Goal: Information Seeking & Learning: Find specific fact

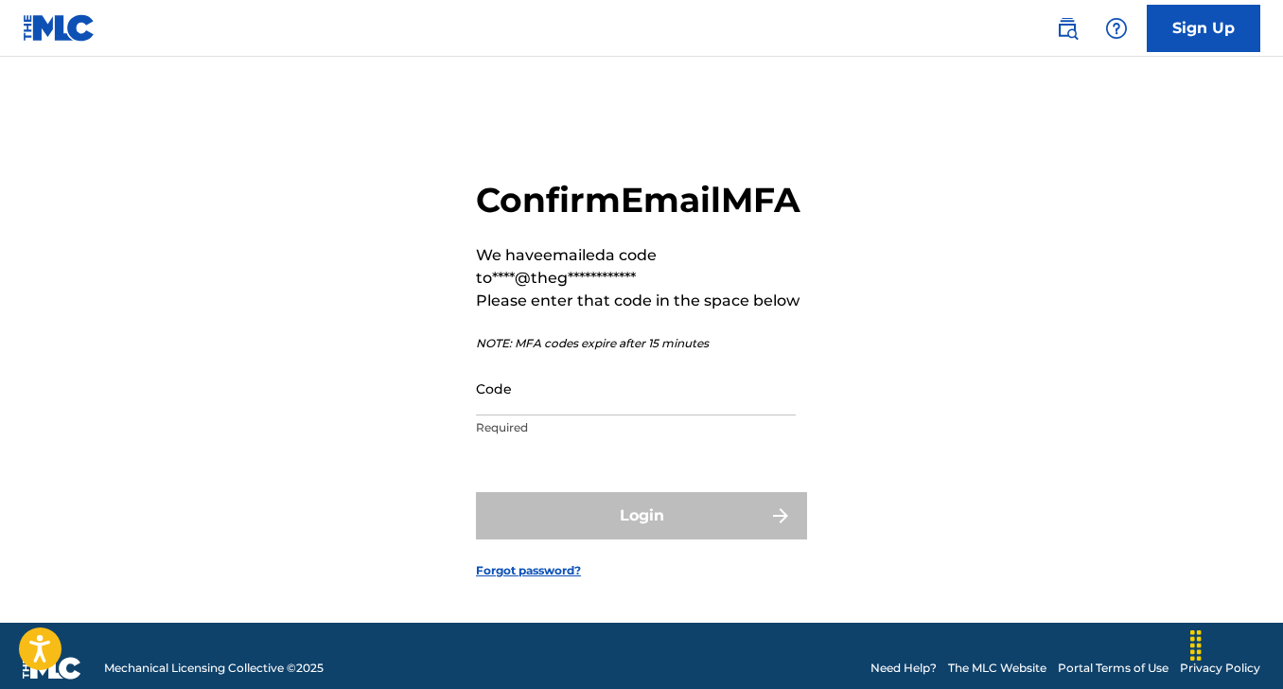
click at [528, 415] on input "Code" at bounding box center [636, 388] width 320 height 54
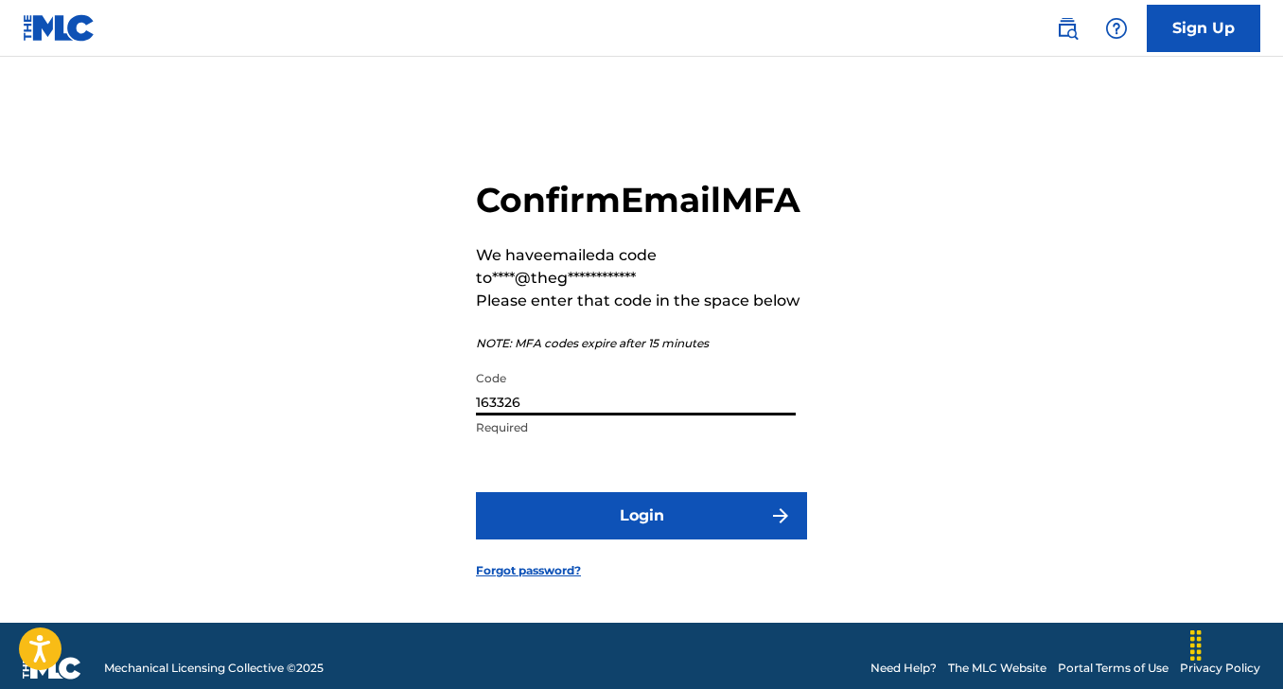
type input "163326"
click at [573, 539] on button "Login" at bounding box center [641, 515] width 331 height 47
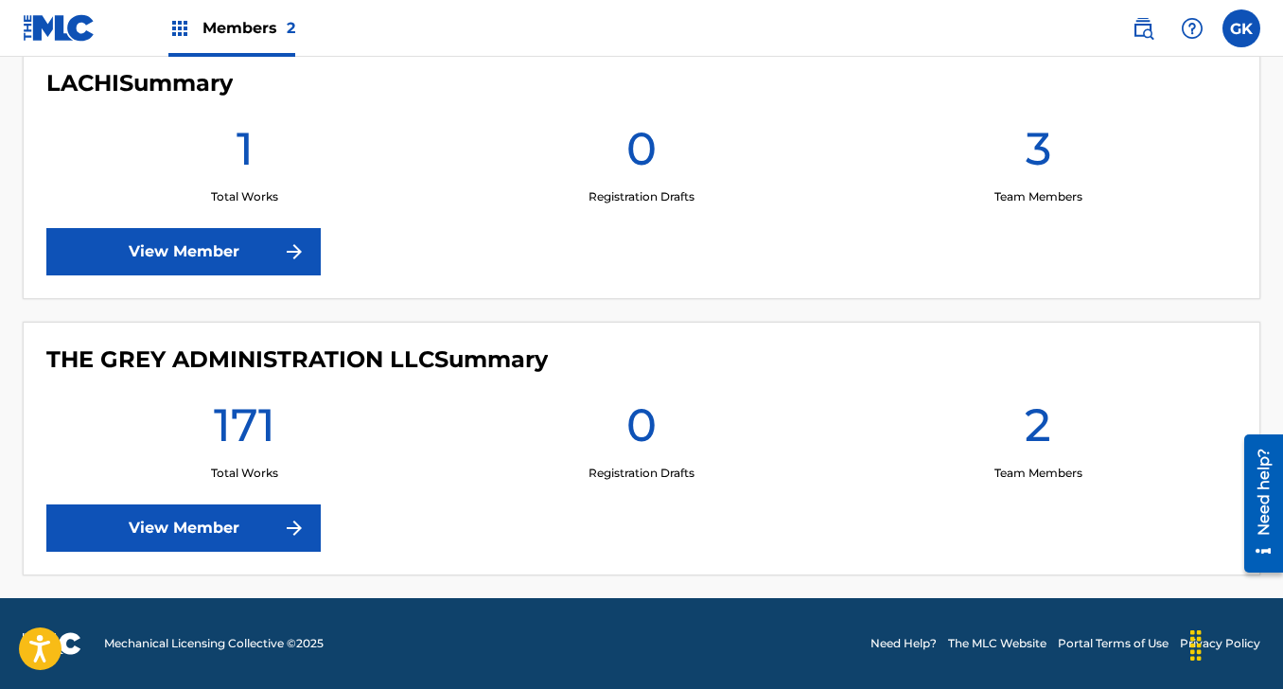
click at [241, 524] on link "View Member" at bounding box center [183, 527] width 274 height 47
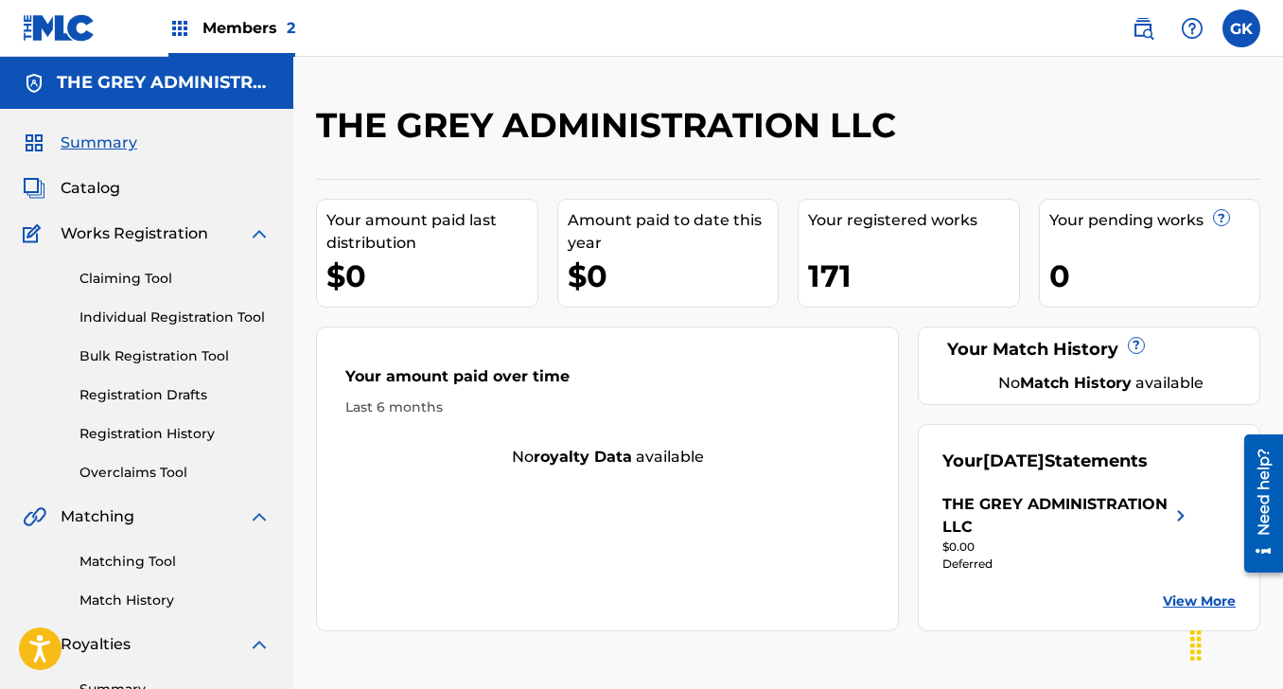
click at [154, 280] on link "Claiming Tool" at bounding box center [174, 279] width 191 height 20
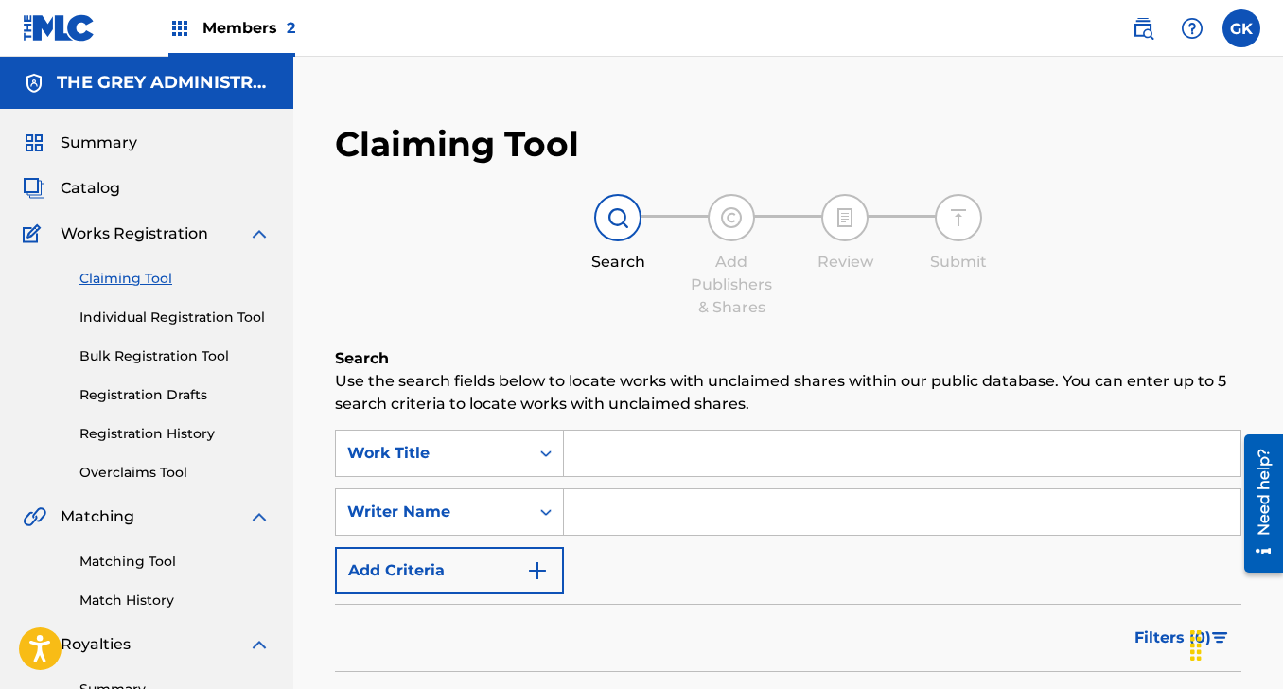
click at [154, 324] on link "Individual Registration Tool" at bounding box center [174, 317] width 191 height 20
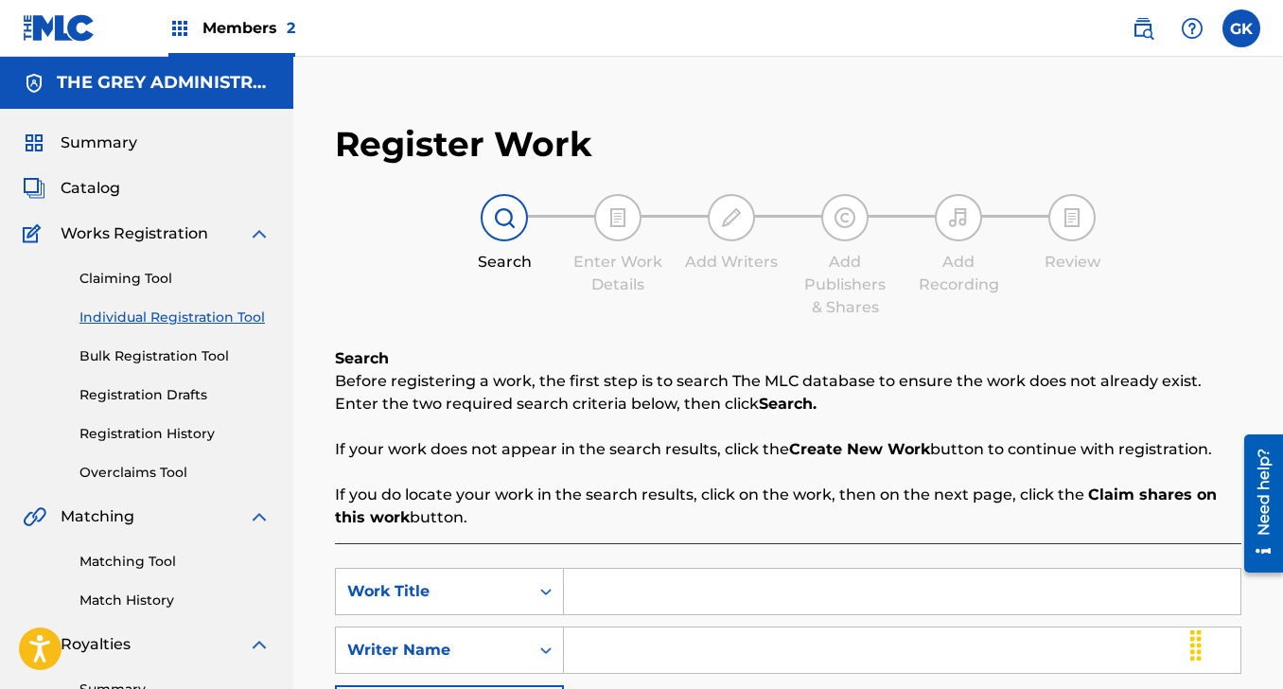
click at [159, 370] on div "Claiming Tool Individual Registration Tool Bulk Registration Tool Registration …" at bounding box center [147, 363] width 248 height 237
click at [161, 389] on link "Registration Drafts" at bounding box center [174, 395] width 191 height 20
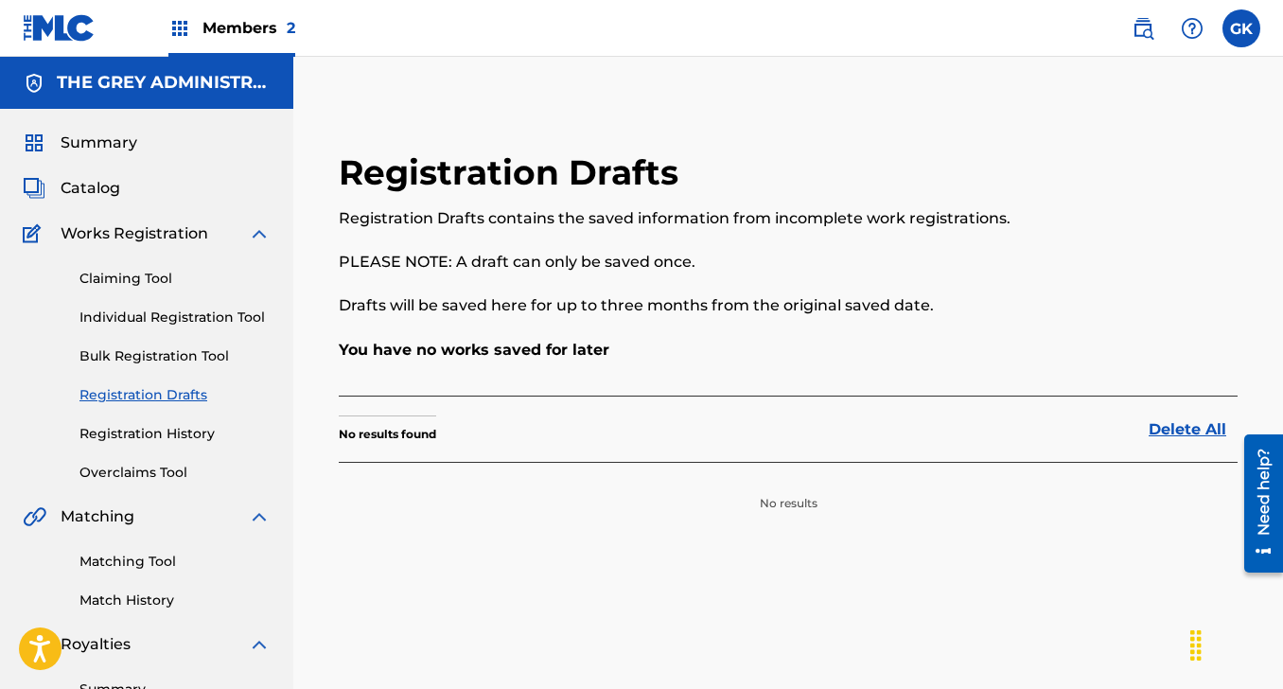
click at [166, 358] on link "Bulk Registration Tool" at bounding box center [174, 356] width 191 height 20
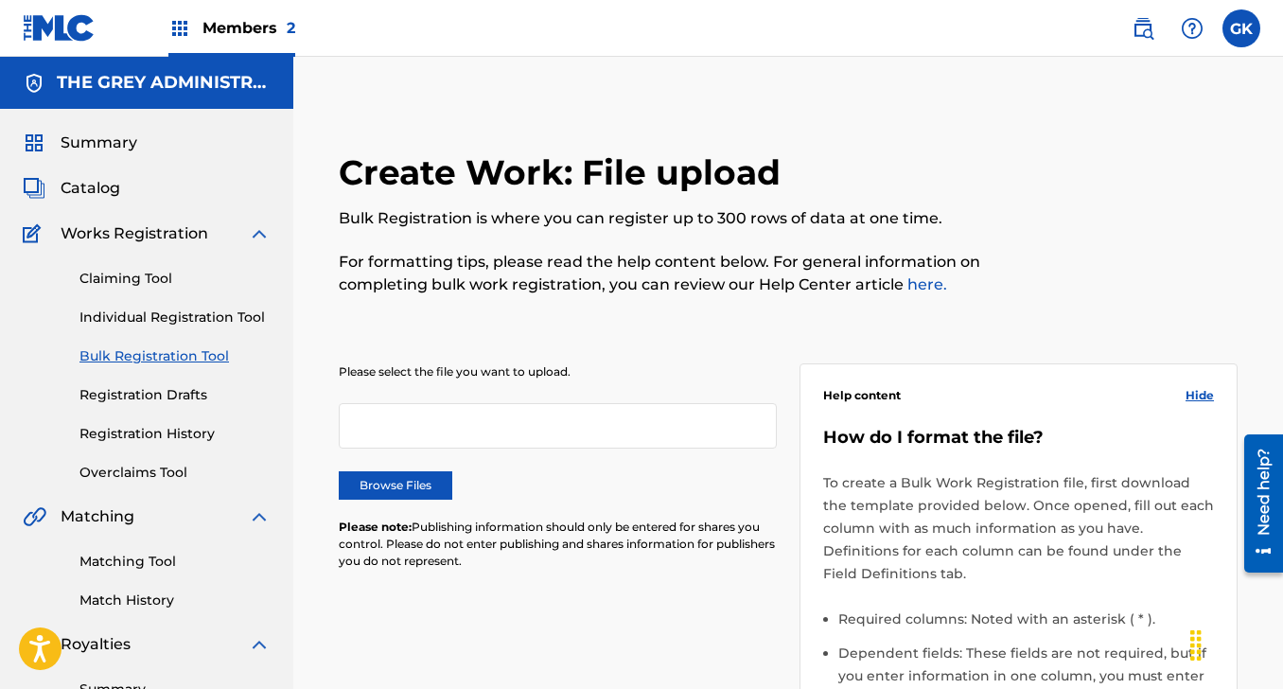
click at [170, 446] on div "Claiming Tool Individual Registration Tool Bulk Registration Tool Registration …" at bounding box center [147, 363] width 248 height 237
click at [170, 438] on link "Registration History" at bounding box center [174, 434] width 191 height 20
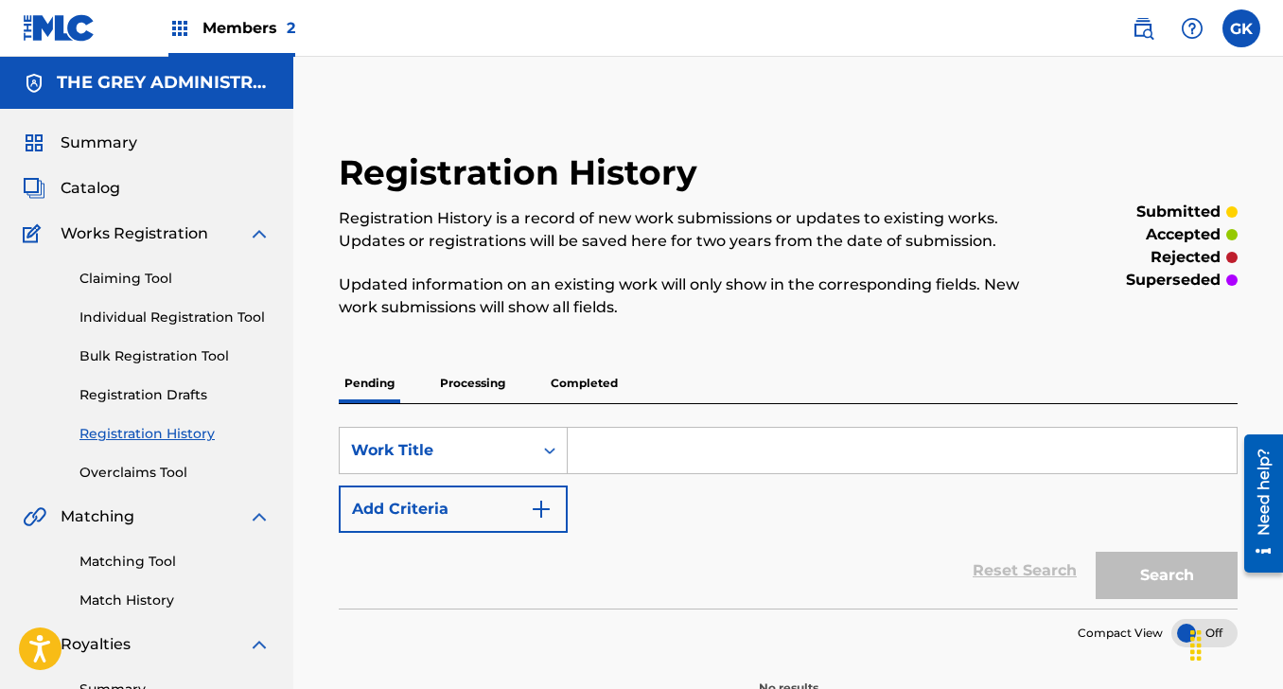
click at [166, 478] on link "Overclaims Tool" at bounding box center [174, 473] width 191 height 20
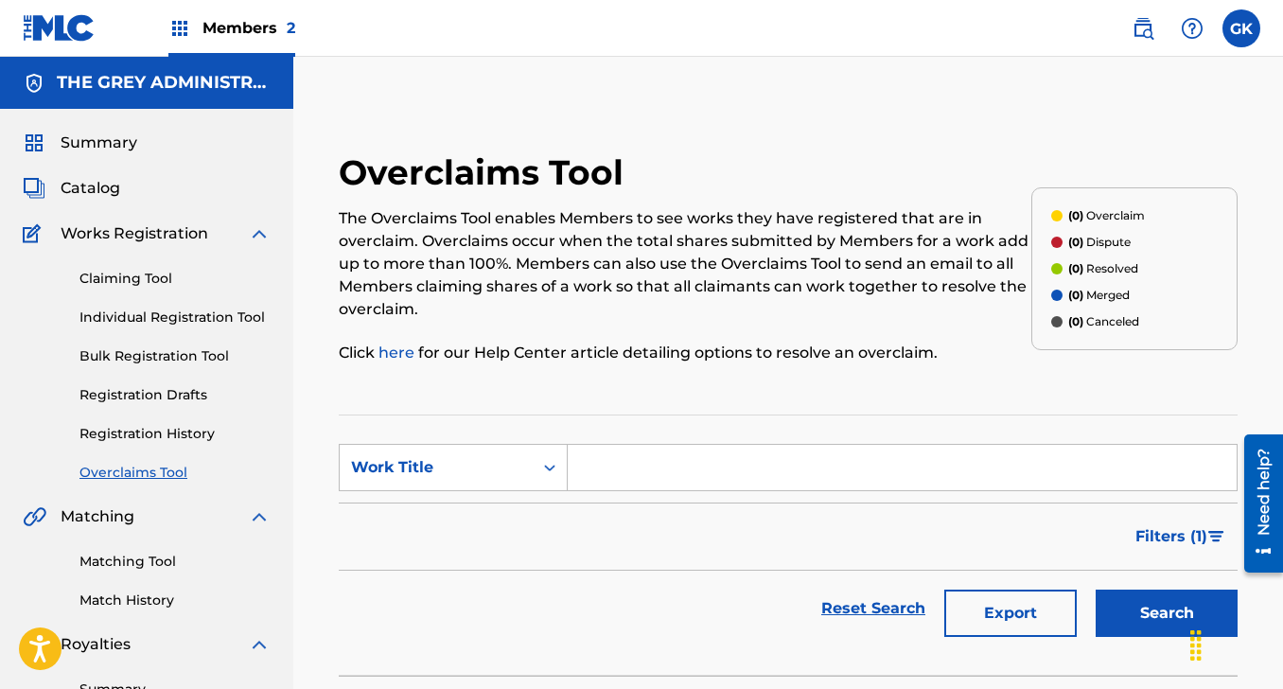
click at [98, 192] on span "Catalog" at bounding box center [91, 188] width 60 height 23
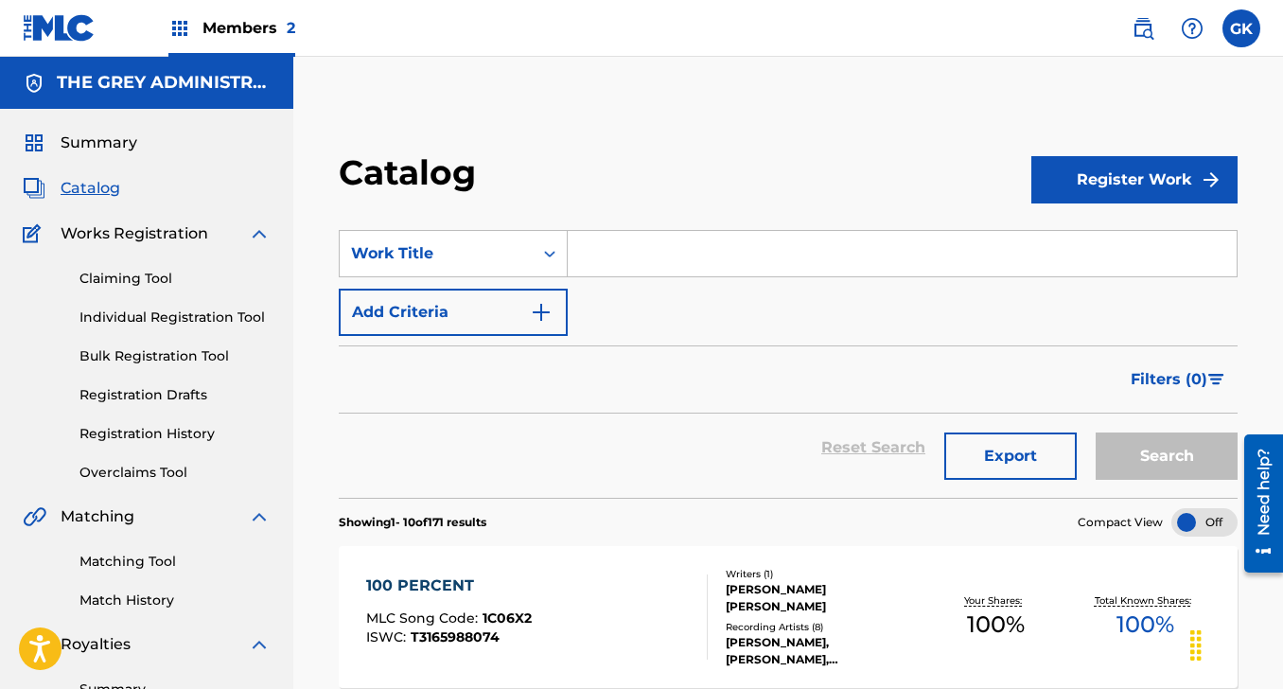
click at [605, 254] on input "Search Form" at bounding box center [902, 253] width 669 height 45
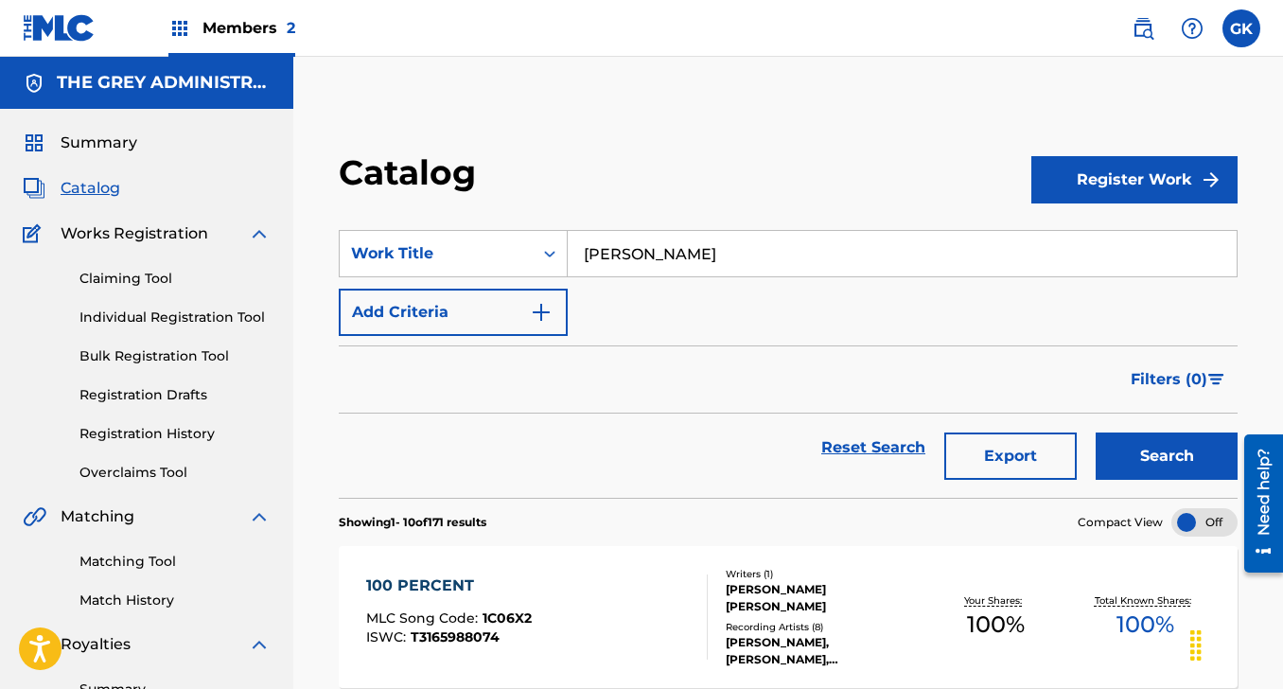
click at [1095, 432] on button "Search" at bounding box center [1166, 455] width 142 height 47
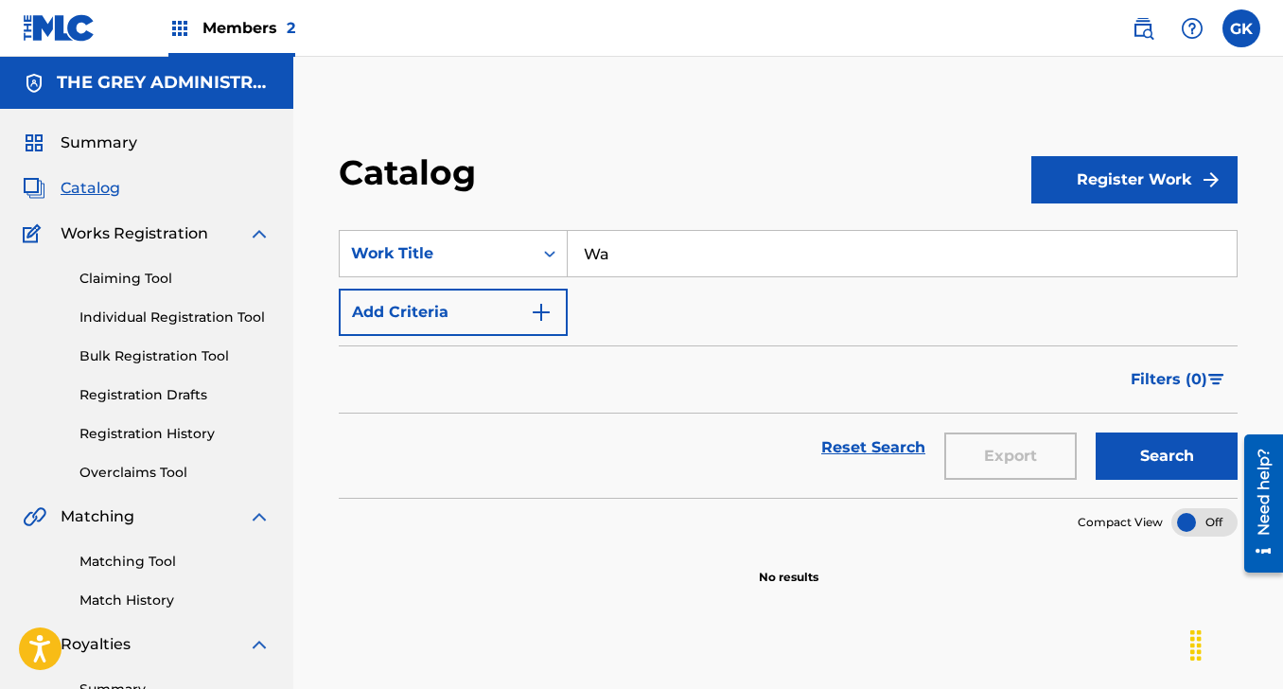
type input "W"
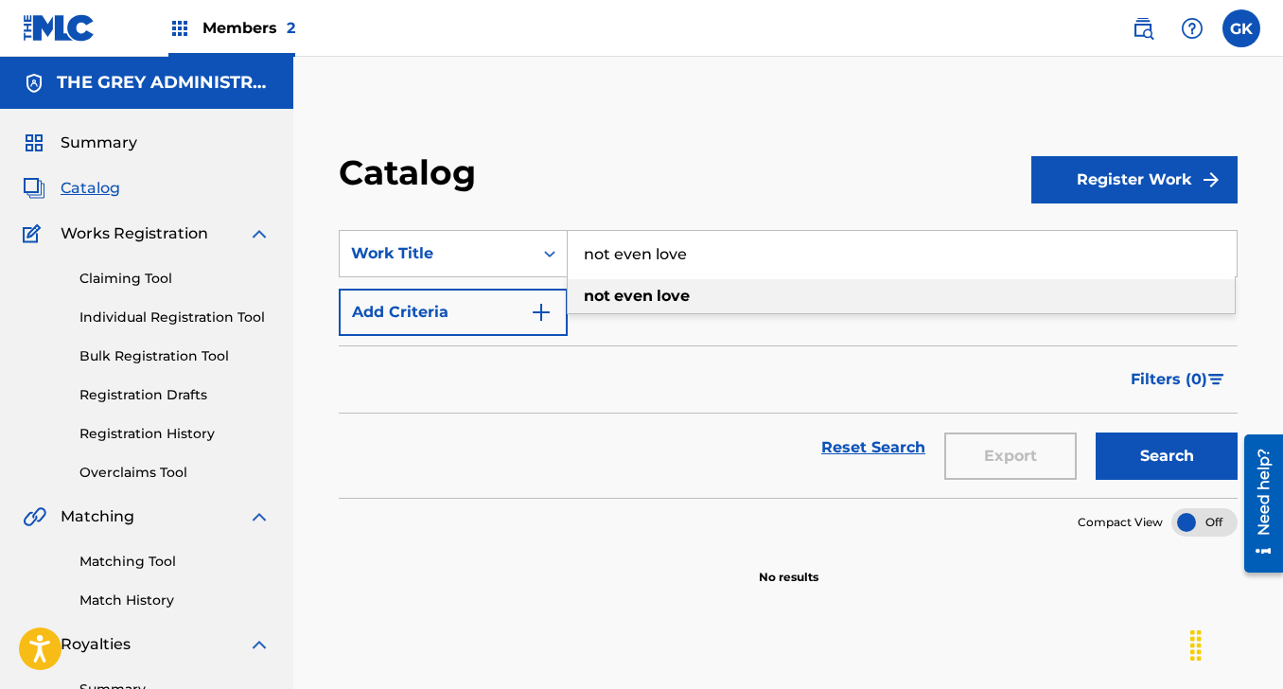
type input "not even love"
click at [663, 290] on strong "love" at bounding box center [672, 296] width 33 height 18
click at [1156, 441] on button "Search" at bounding box center [1166, 455] width 142 height 47
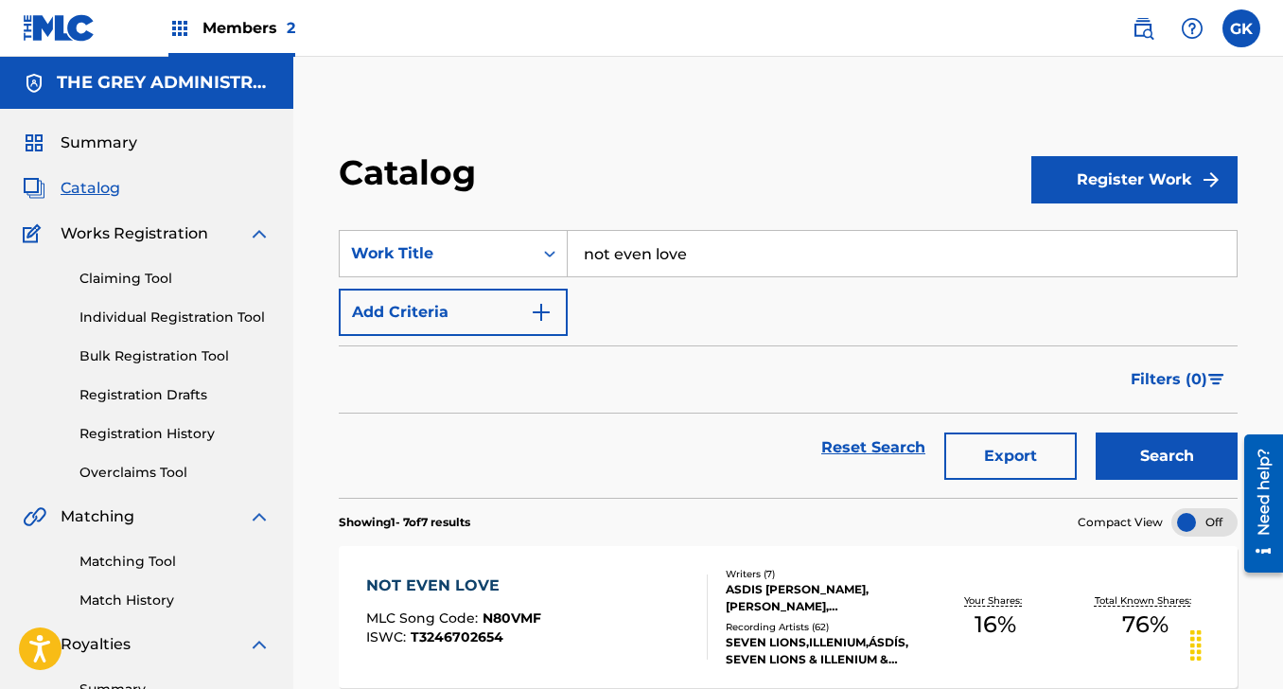
click at [407, 583] on div "NOT EVEN LOVE" at bounding box center [453, 585] width 175 height 23
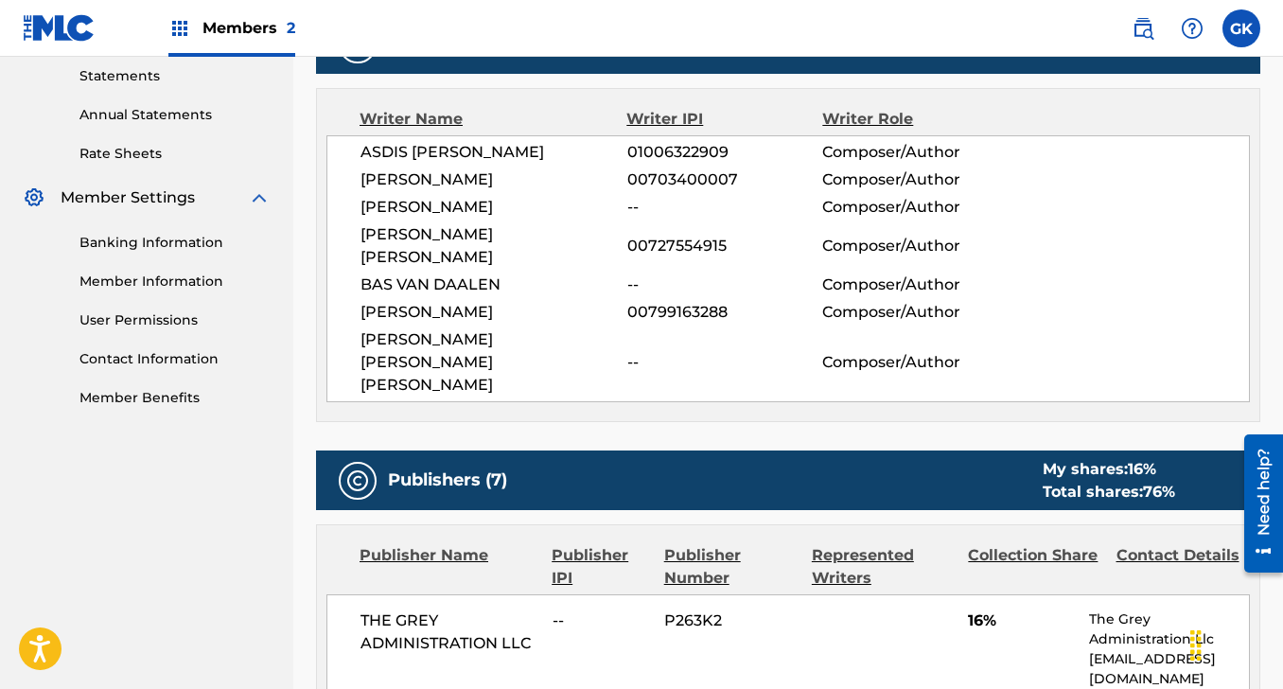
scroll to position [556, 0]
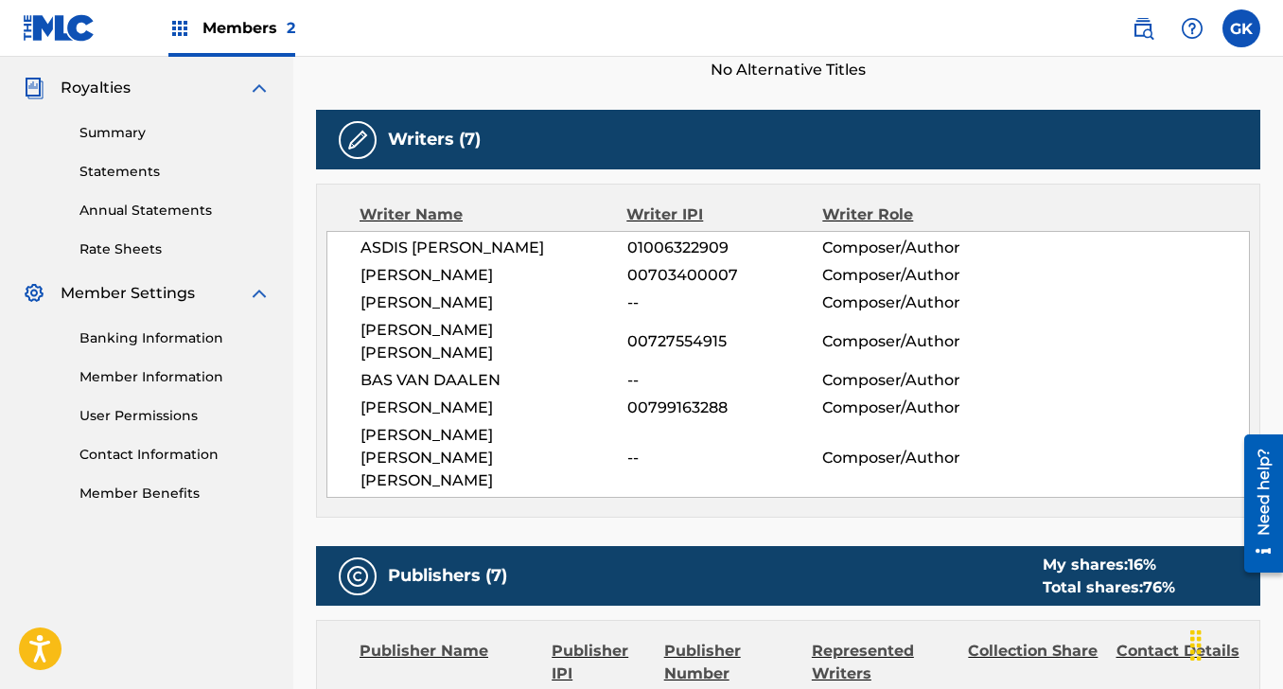
click at [457, 313] on span "[PERSON_NAME]" at bounding box center [493, 302] width 267 height 23
click at [457, 306] on span "[PERSON_NAME]" at bounding box center [493, 302] width 267 height 23
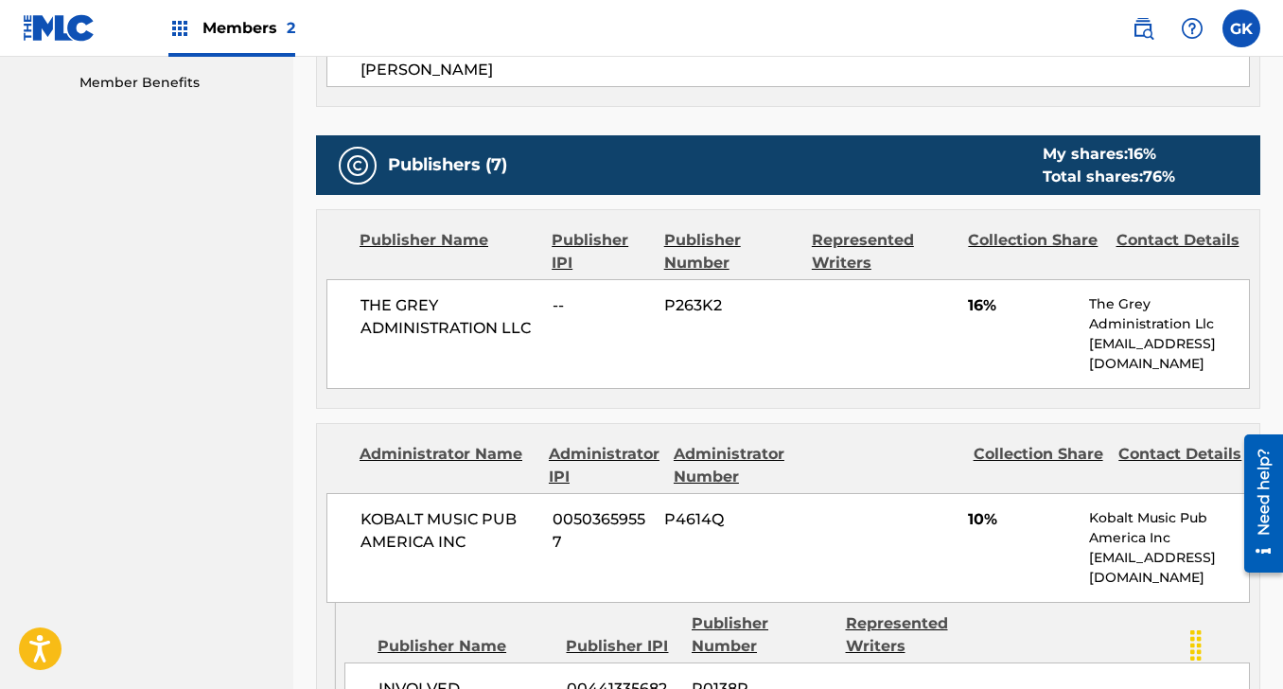
scroll to position [964, 0]
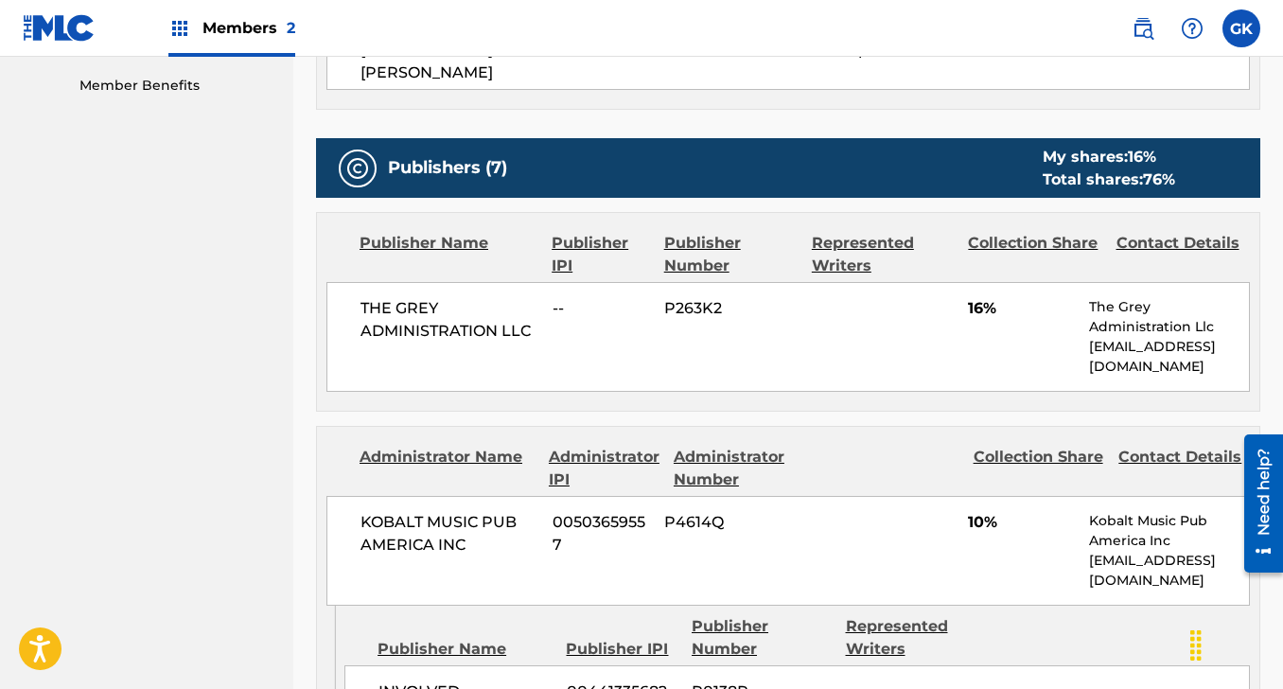
click at [756, 232] on div "Publisher Number" at bounding box center [730, 254] width 133 height 45
click at [795, 232] on div "Publisher Number" at bounding box center [730, 254] width 133 height 45
click at [848, 232] on div "Represented Writers" at bounding box center [883, 254] width 143 height 45
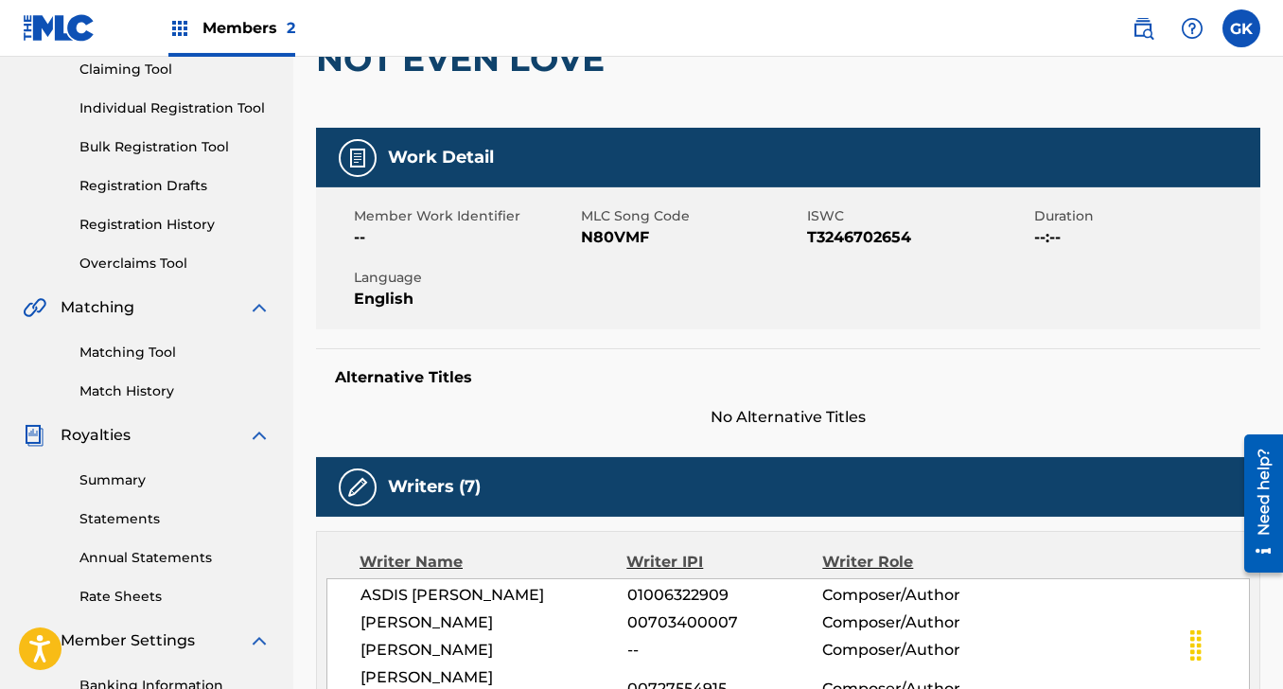
scroll to position [0, 0]
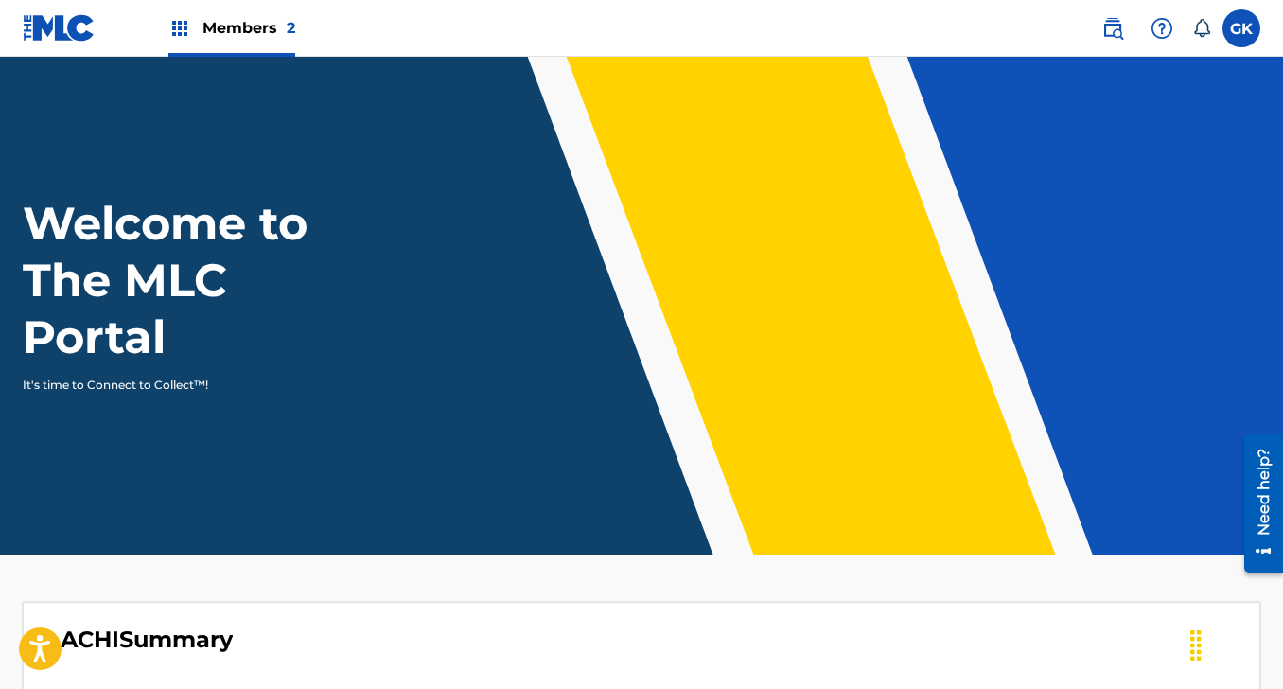
click at [1233, 36] on label at bounding box center [1241, 28] width 38 height 38
click at [1241, 28] on input "GK [PERSON_NAME] [EMAIL_ADDRESS][DOMAIN_NAME] Notification Preferences Profile …" at bounding box center [1241, 28] width 0 height 0
click at [1118, 26] on img at bounding box center [1112, 28] width 23 height 23
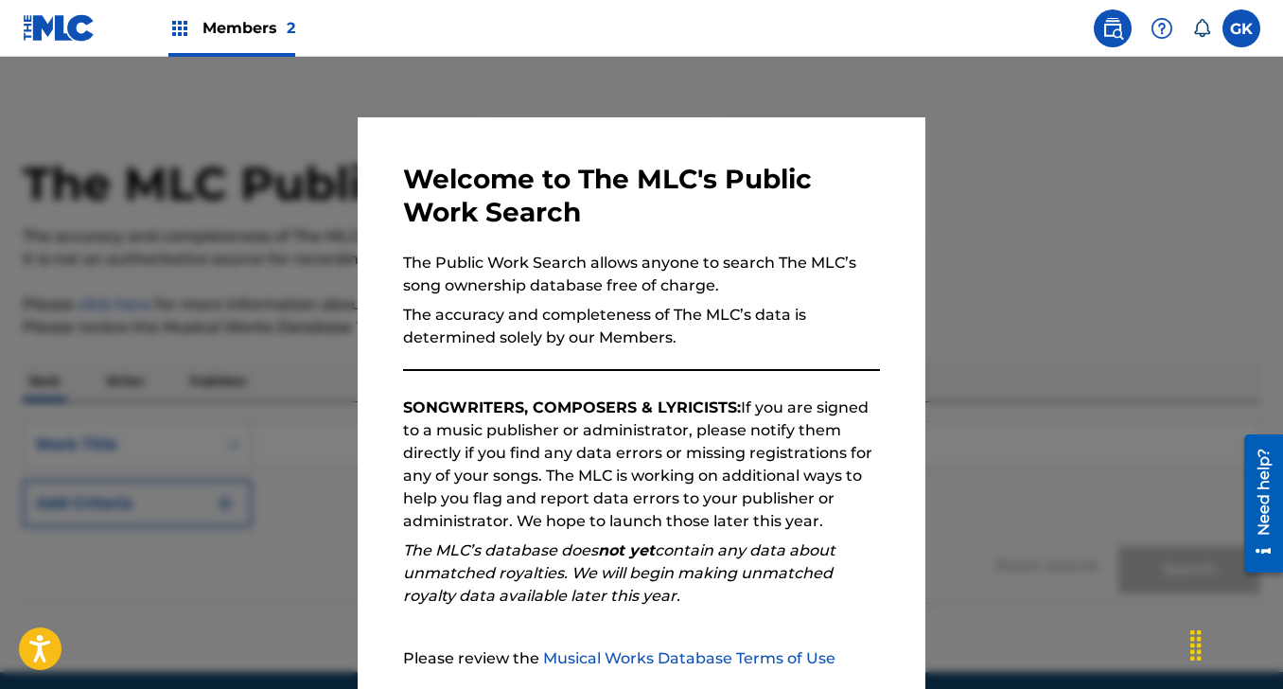
scroll to position [178, 0]
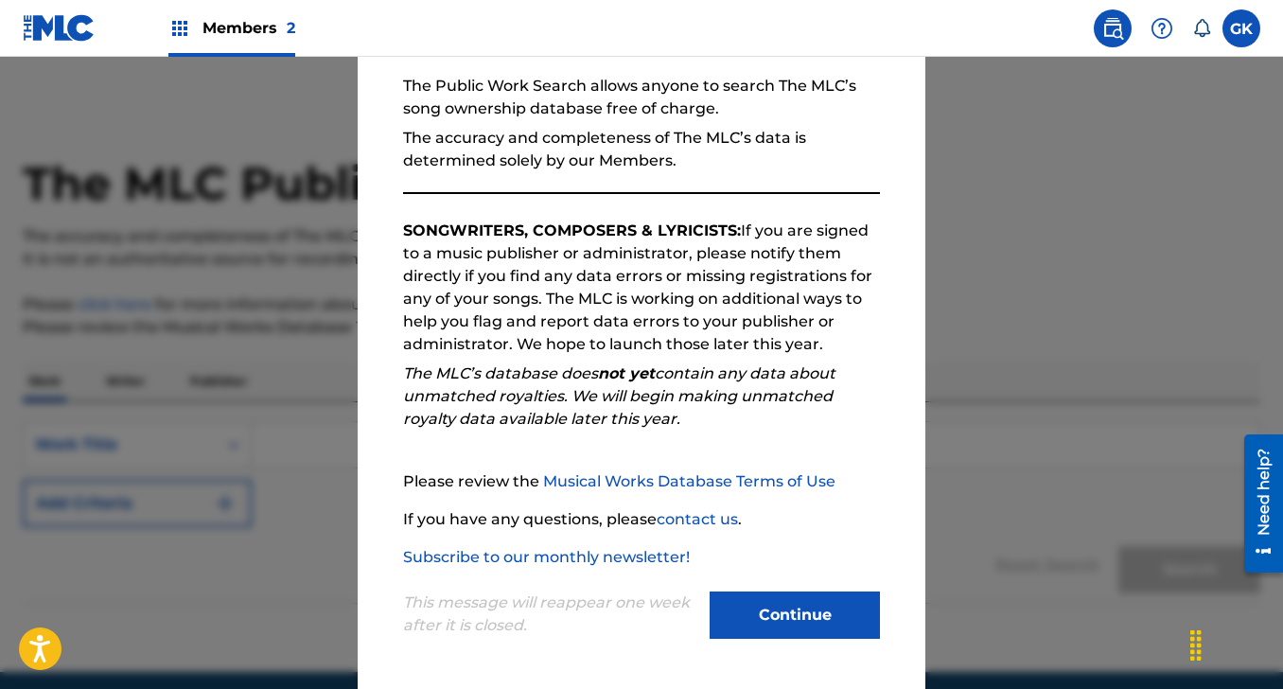
click at [760, 613] on button "Continue" at bounding box center [794, 614] width 170 height 47
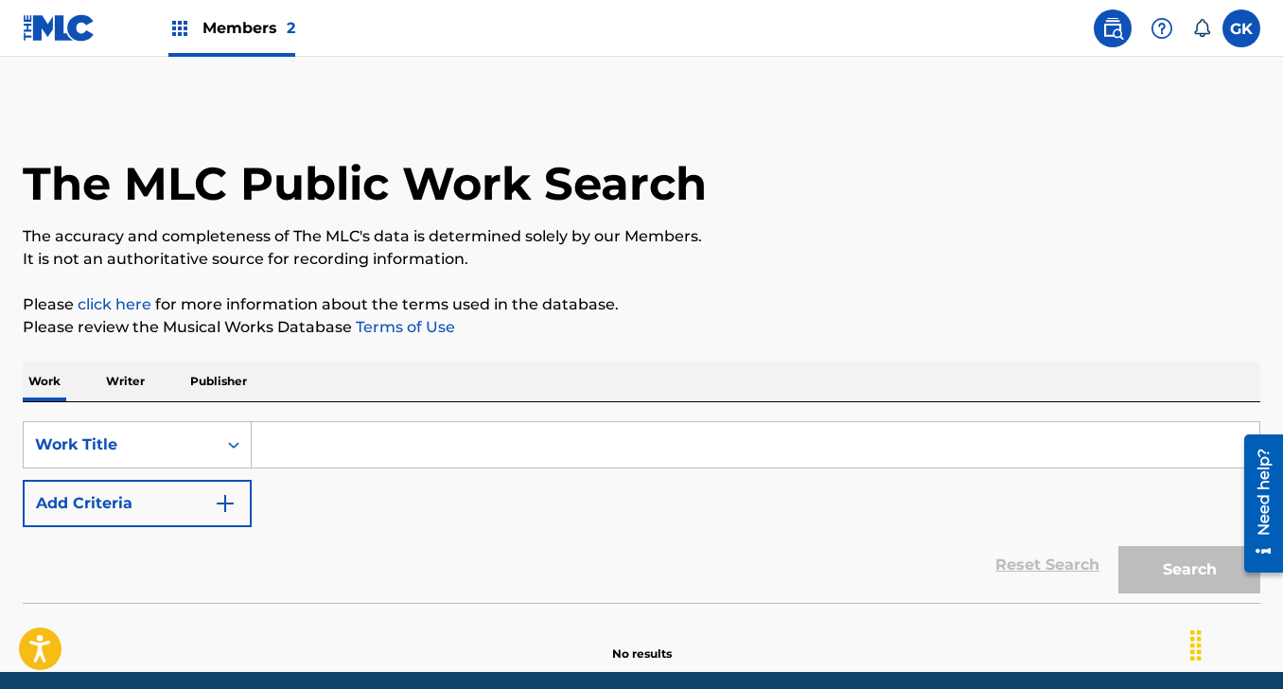
click at [302, 441] on input "Search Form" at bounding box center [755, 444] width 1007 height 45
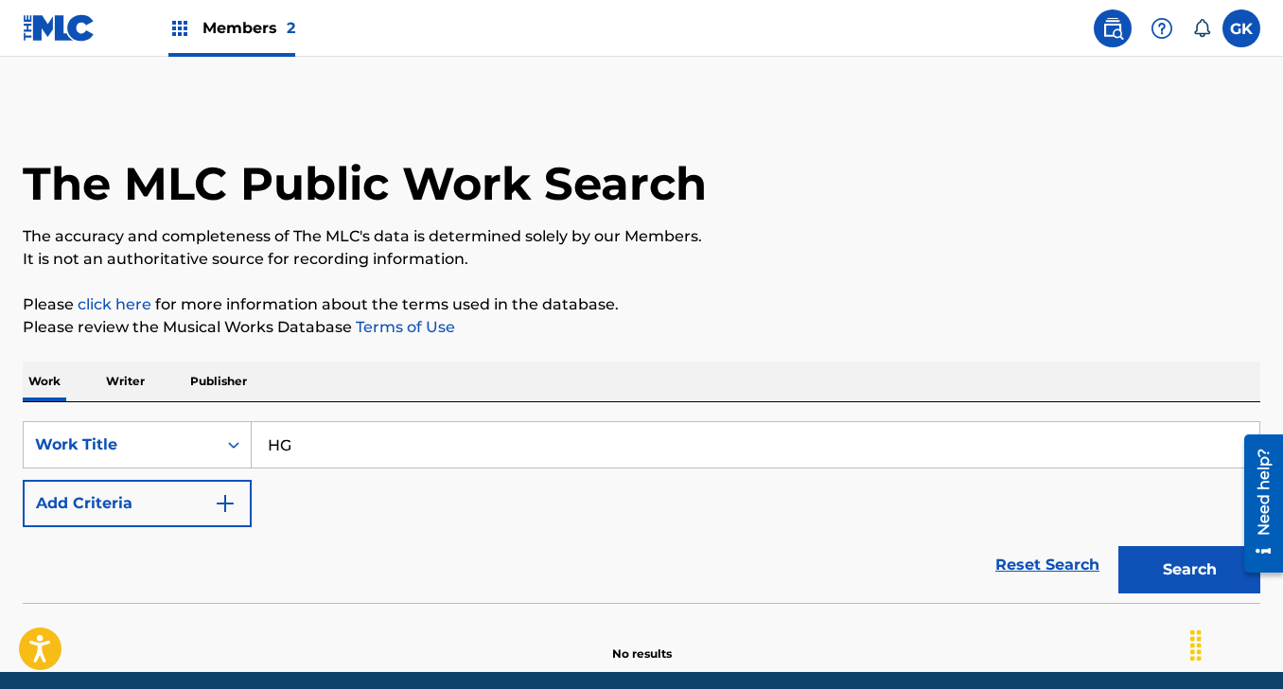
type input "H"
type input "Ha"
click at [133, 393] on p "Writer" at bounding box center [125, 381] width 50 height 40
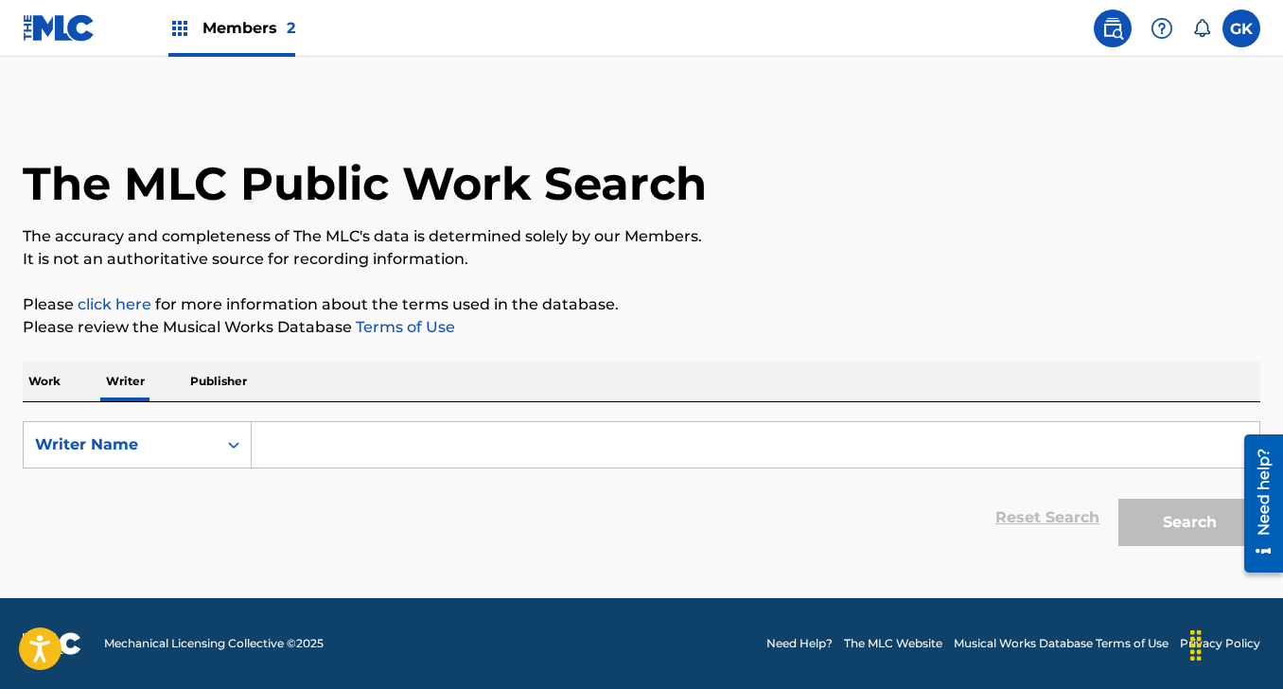
click at [307, 447] on input "Search Form" at bounding box center [755, 444] width 1007 height 45
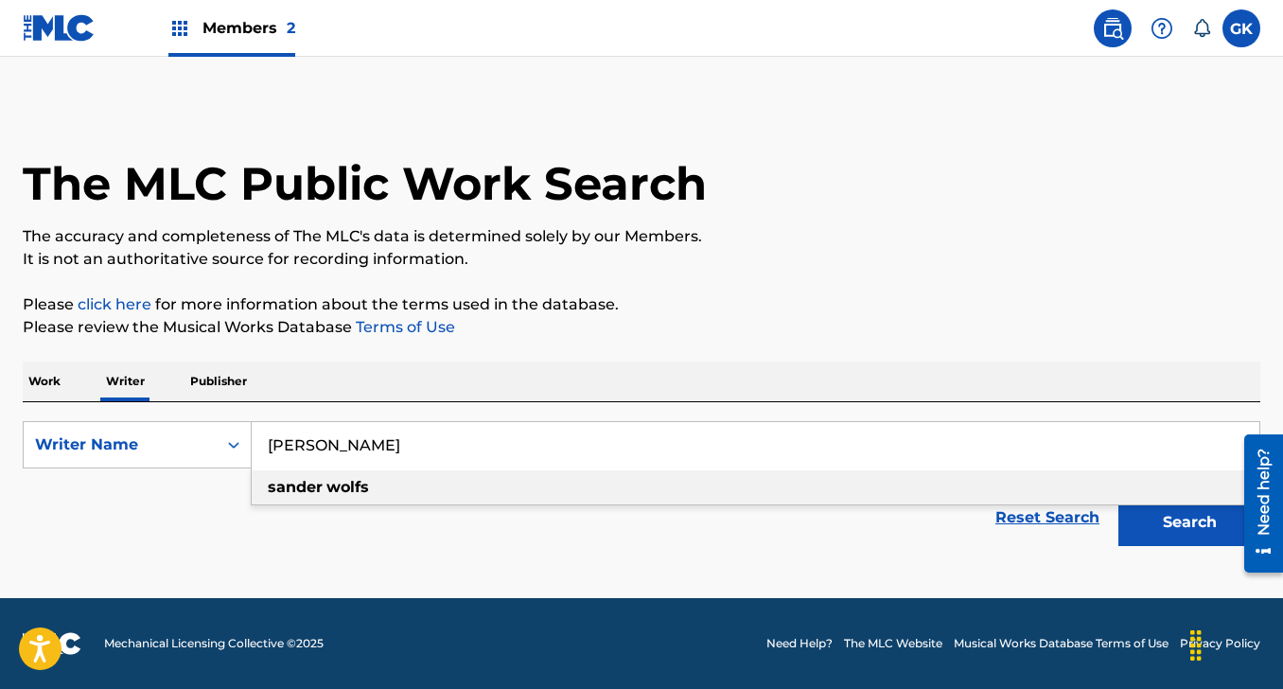
type input "[PERSON_NAME]"
click at [371, 488] on div "[PERSON_NAME]" at bounding box center [755, 487] width 1006 height 34
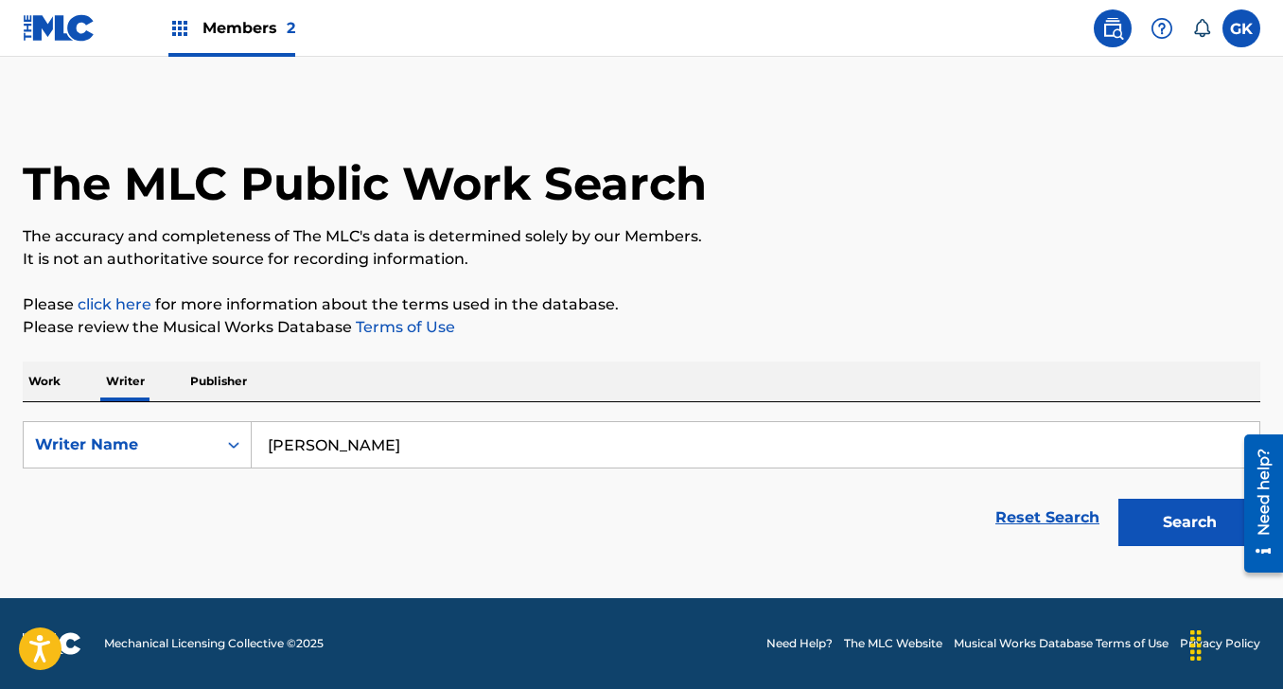
click at [1206, 511] on button "Search" at bounding box center [1189, 521] width 142 height 47
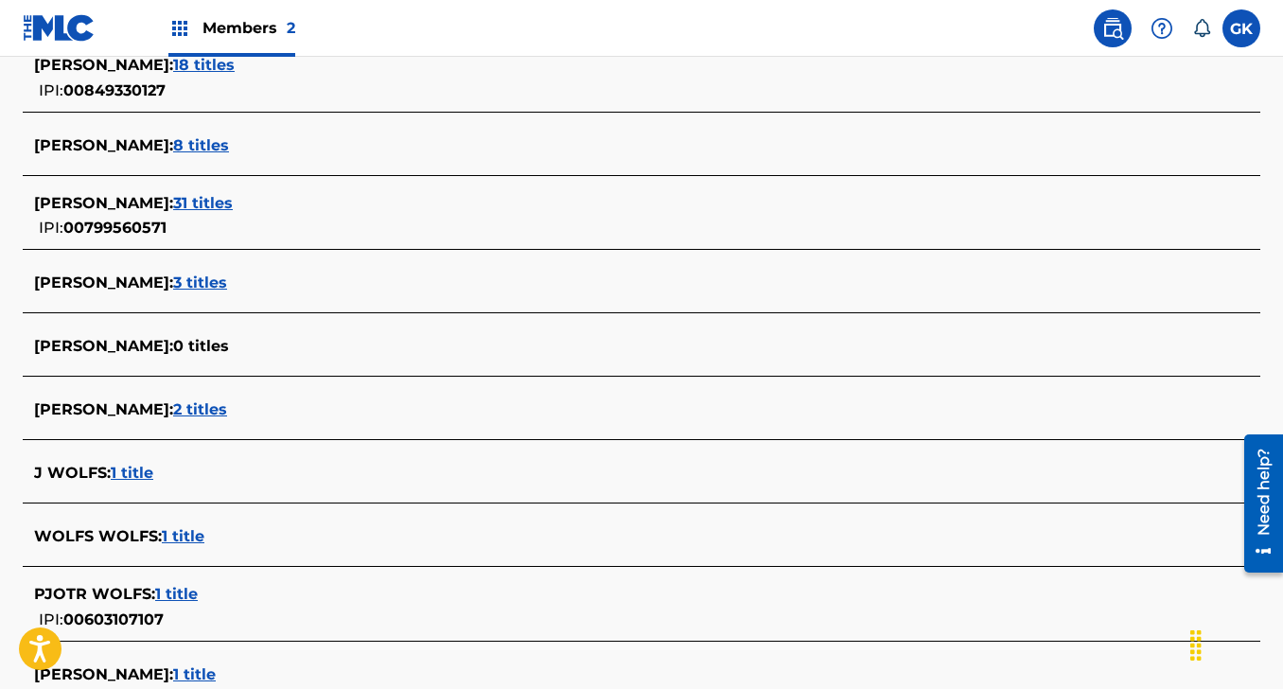
scroll to position [463, 0]
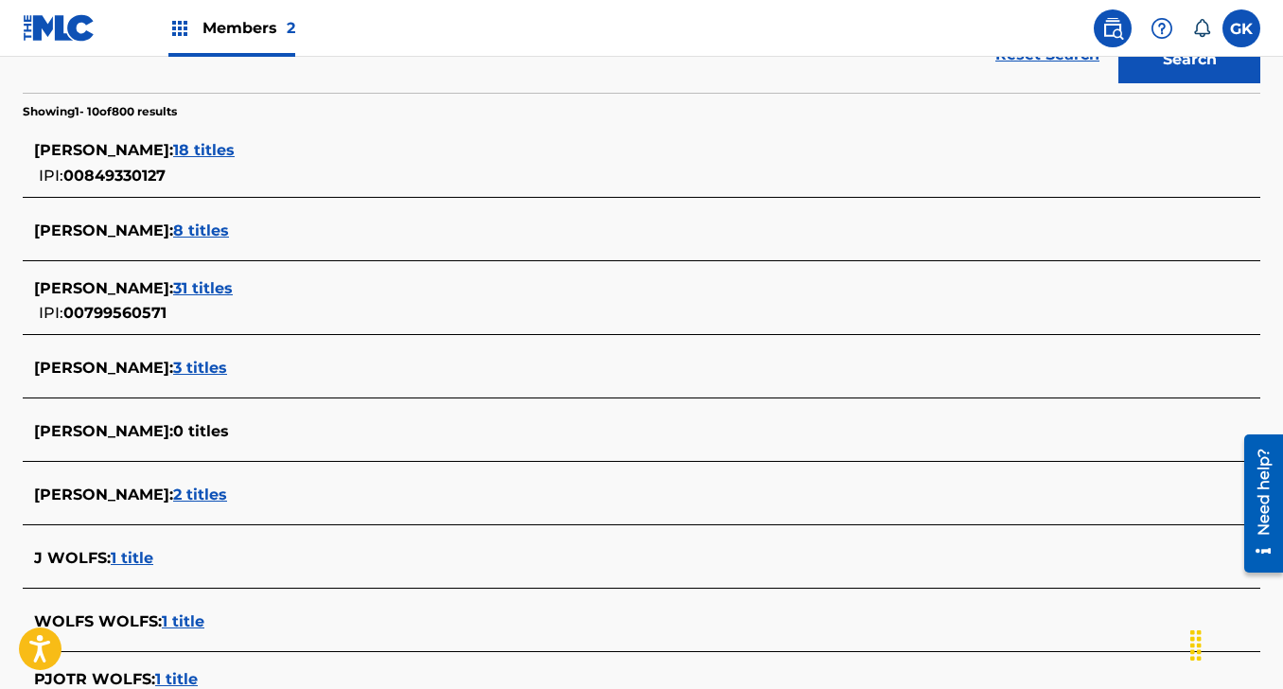
click at [218, 287] on span "31 titles" at bounding box center [203, 288] width 60 height 18
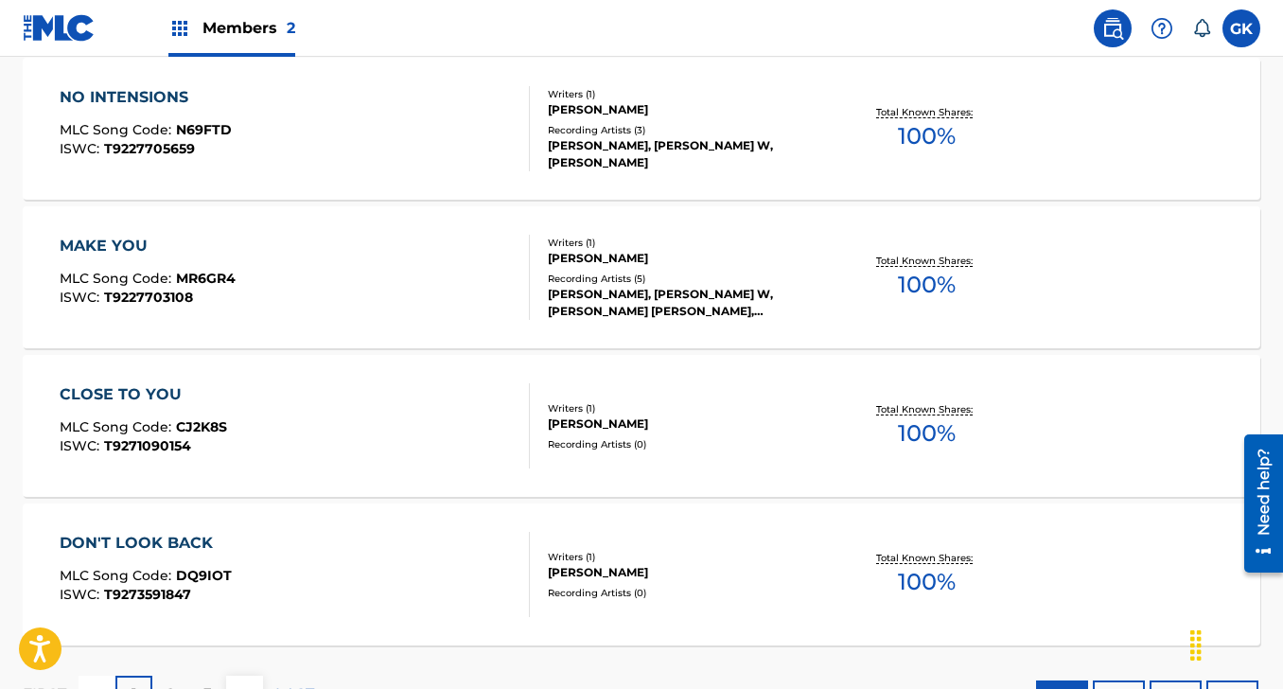
scroll to position [1627, 0]
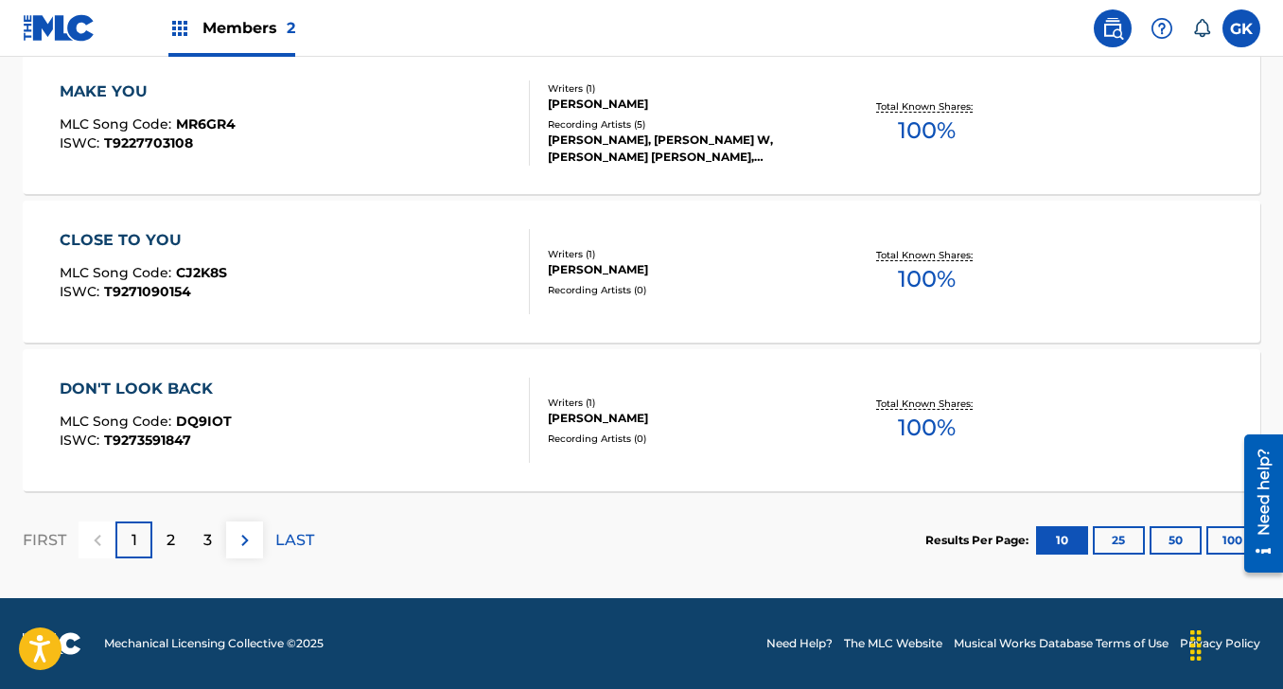
click at [175, 545] on p "2" at bounding box center [170, 540] width 9 height 23
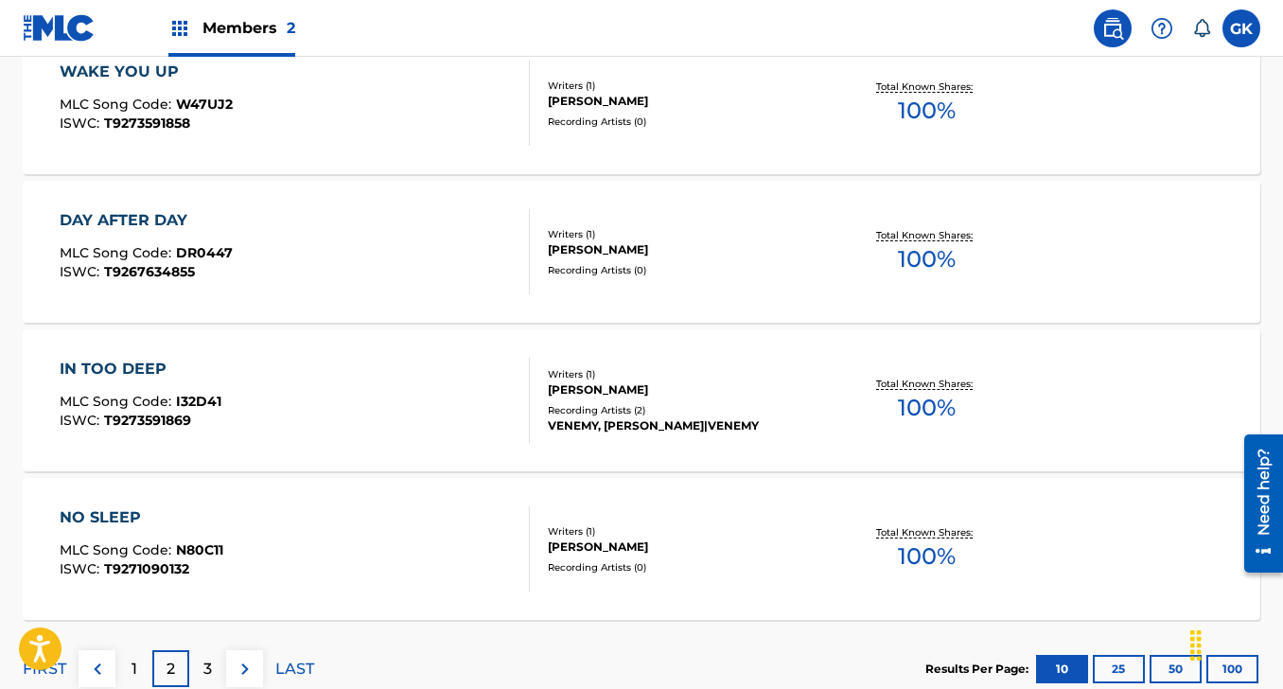
scroll to position [1504, 0]
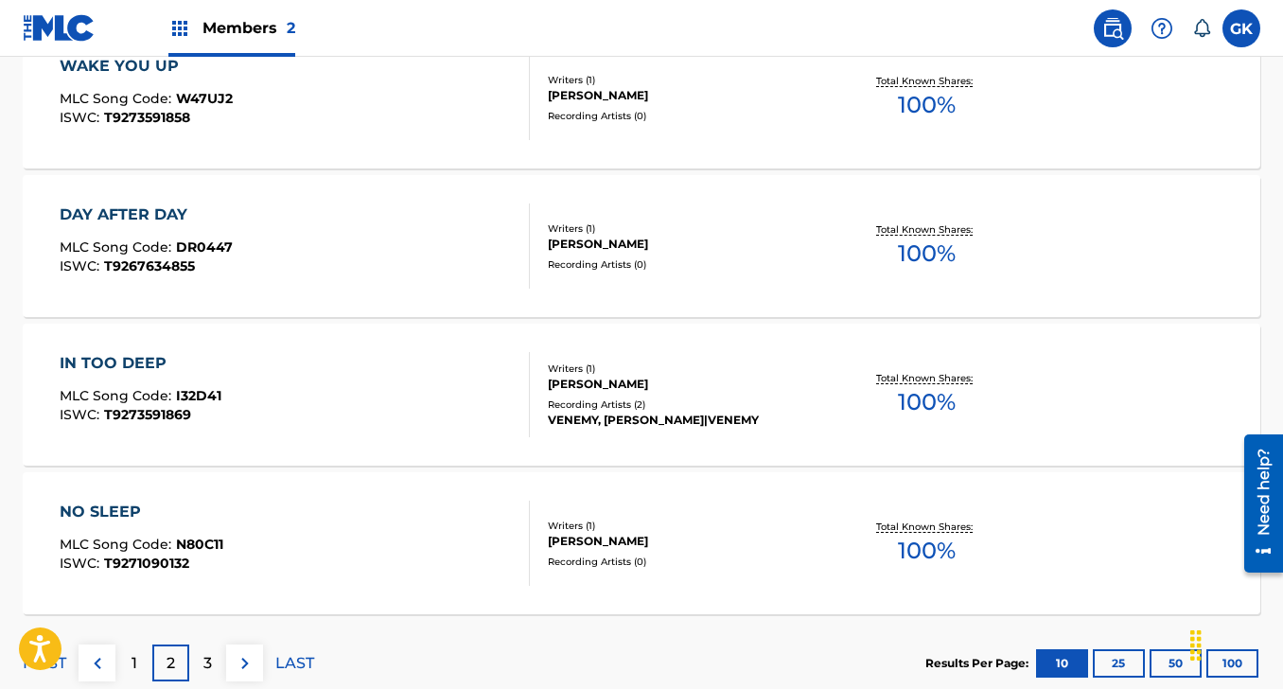
click at [599, 246] on div "[PERSON_NAME]" at bounding box center [686, 244] width 276 height 17
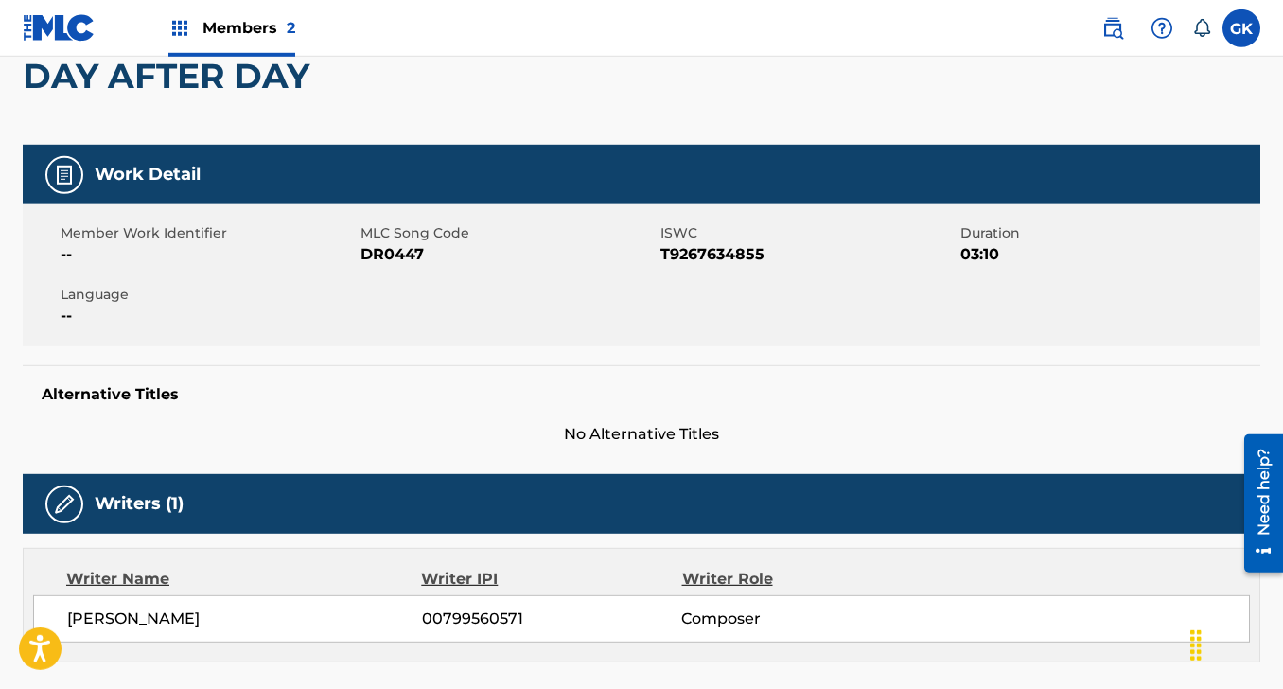
scroll to position [24, 0]
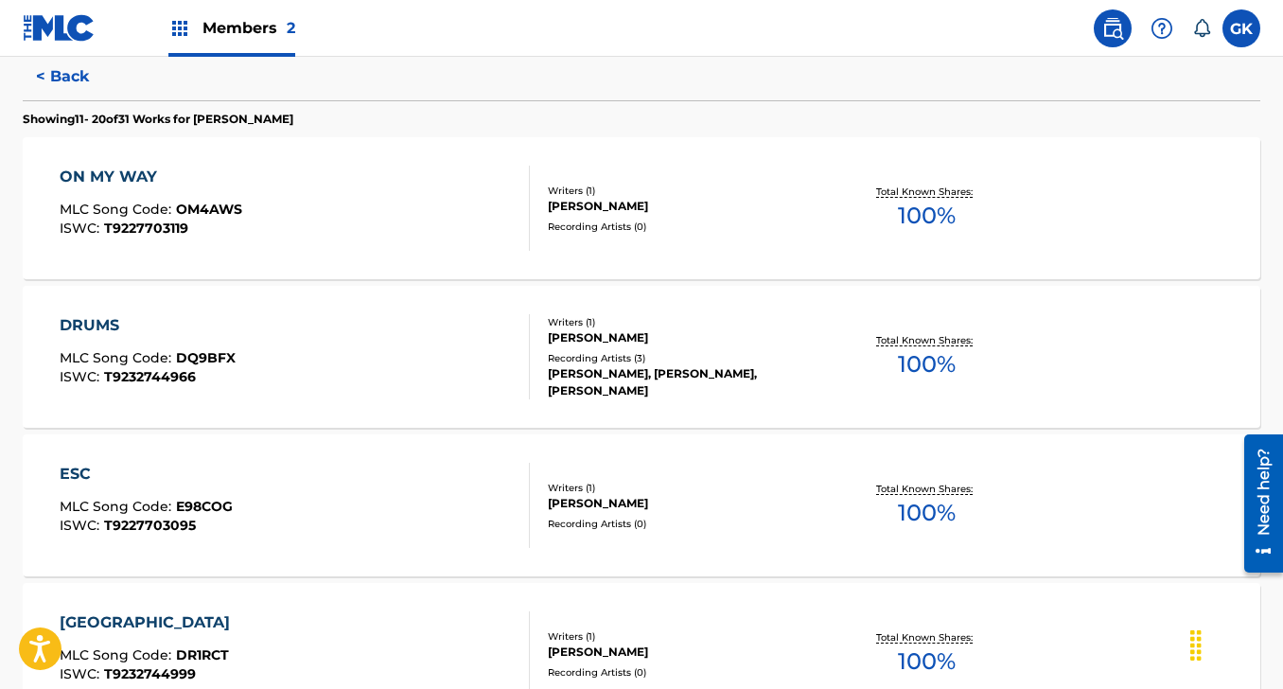
scroll to position [383, 0]
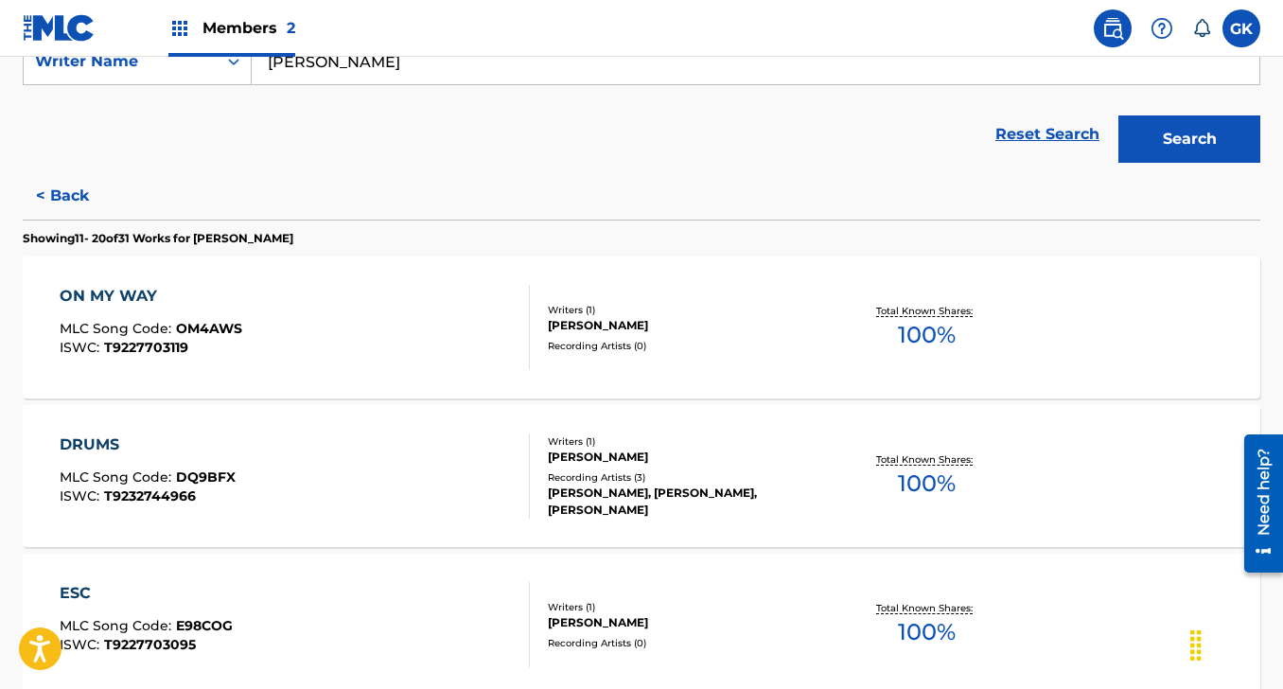
click at [938, 333] on span "100 %" at bounding box center [927, 335] width 58 height 34
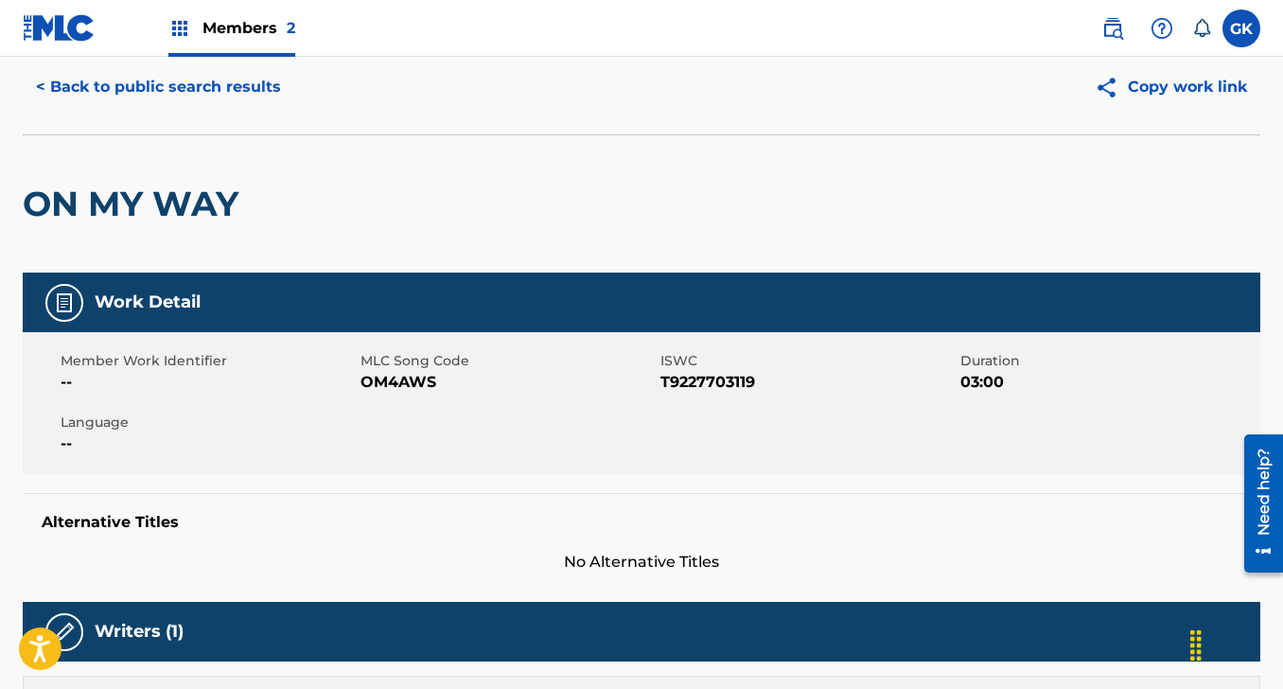
click at [161, 93] on button "< Back to public search results" at bounding box center [158, 86] width 271 height 47
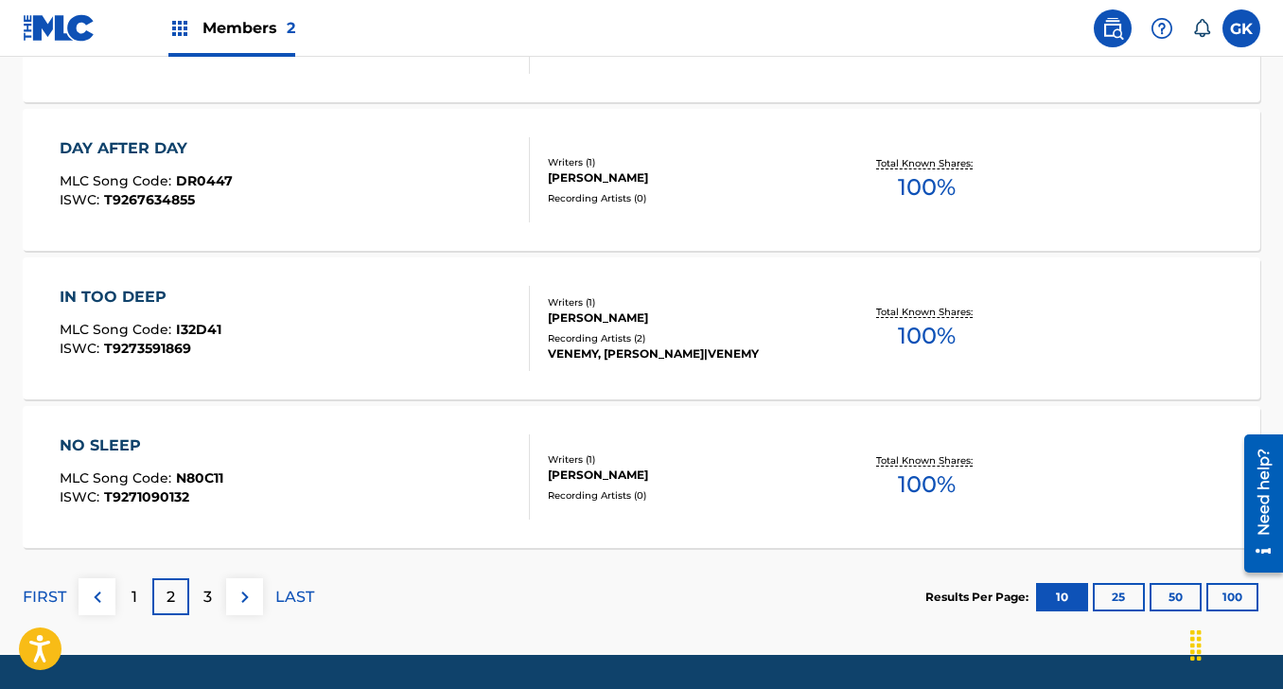
scroll to position [1627, 0]
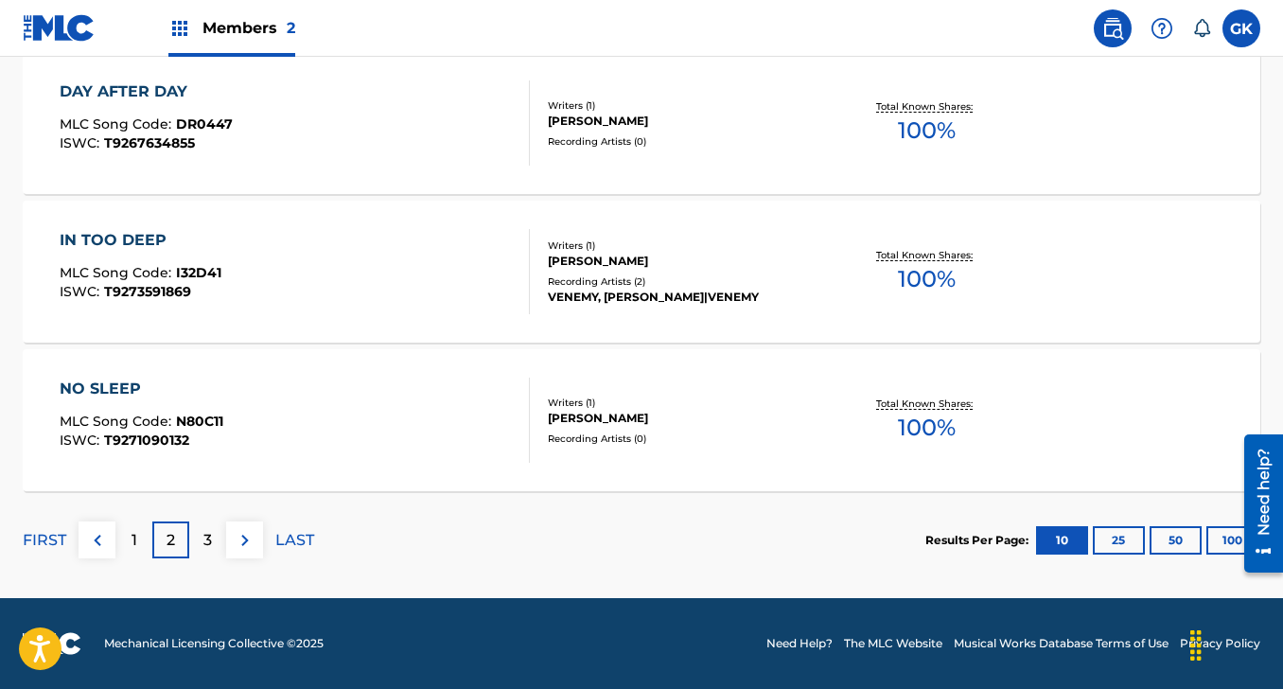
click at [205, 546] on p "3" at bounding box center [207, 540] width 9 height 23
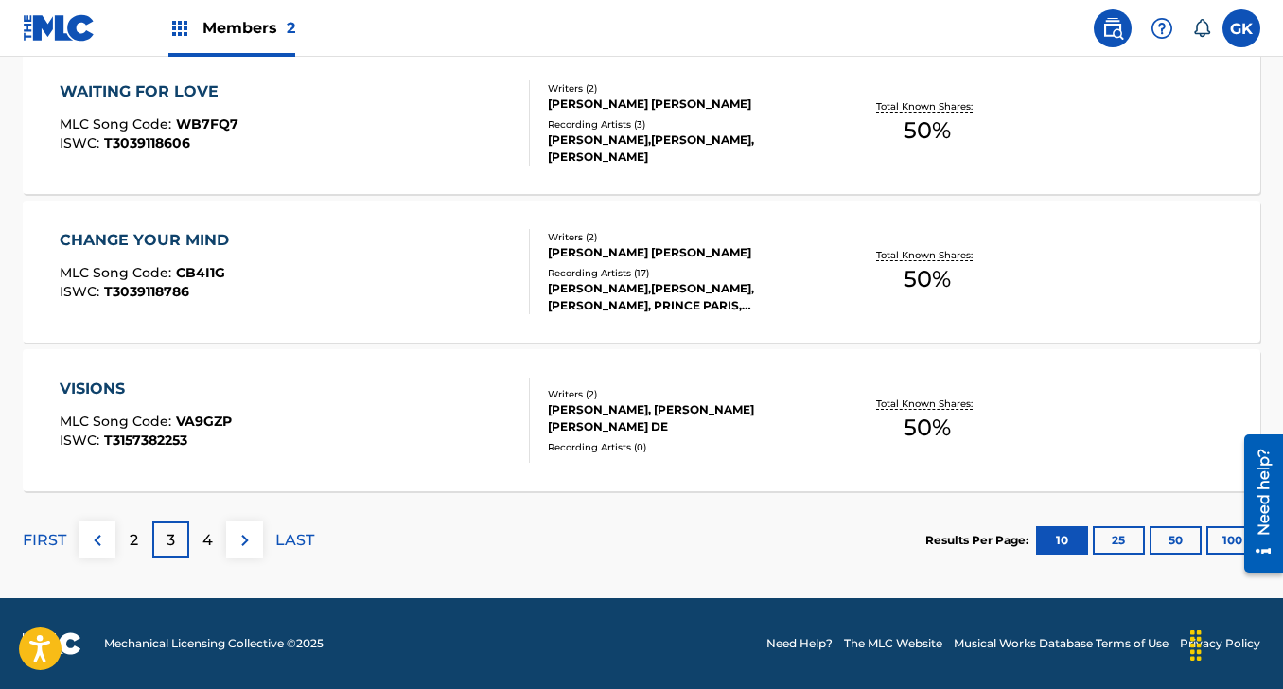
click at [113, 542] on button at bounding box center [97, 539] width 37 height 37
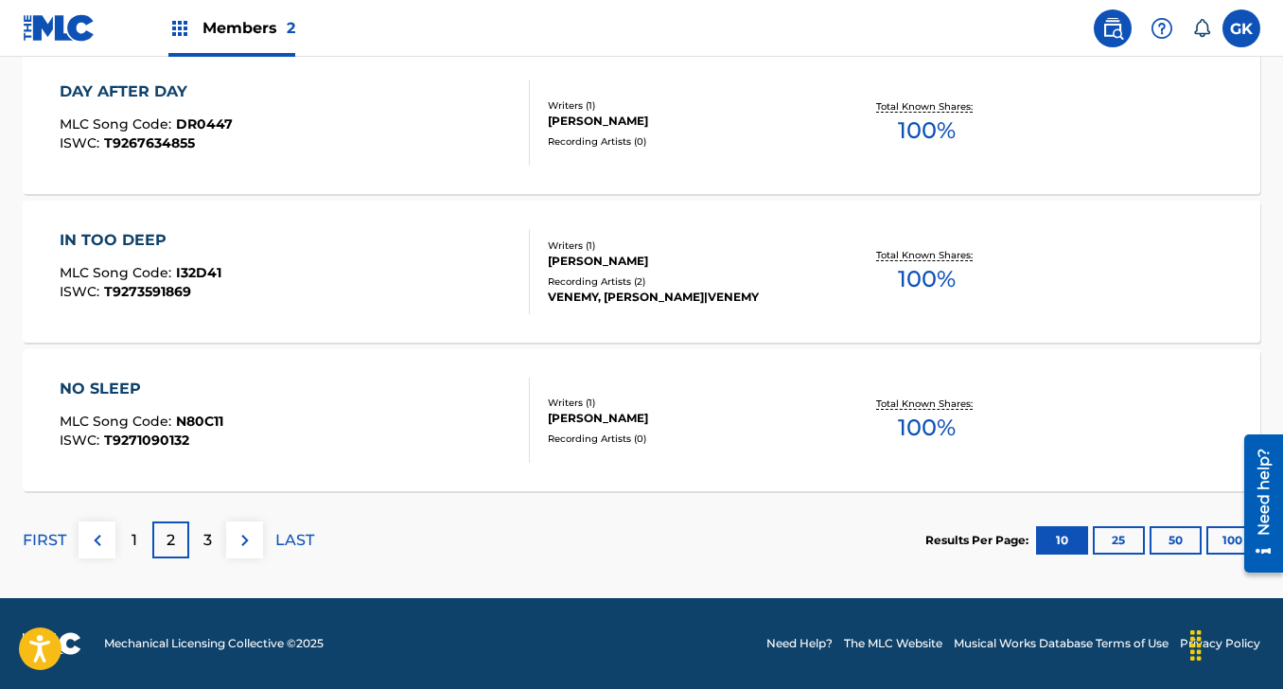
click at [142, 537] on div "1" at bounding box center [133, 539] width 37 height 37
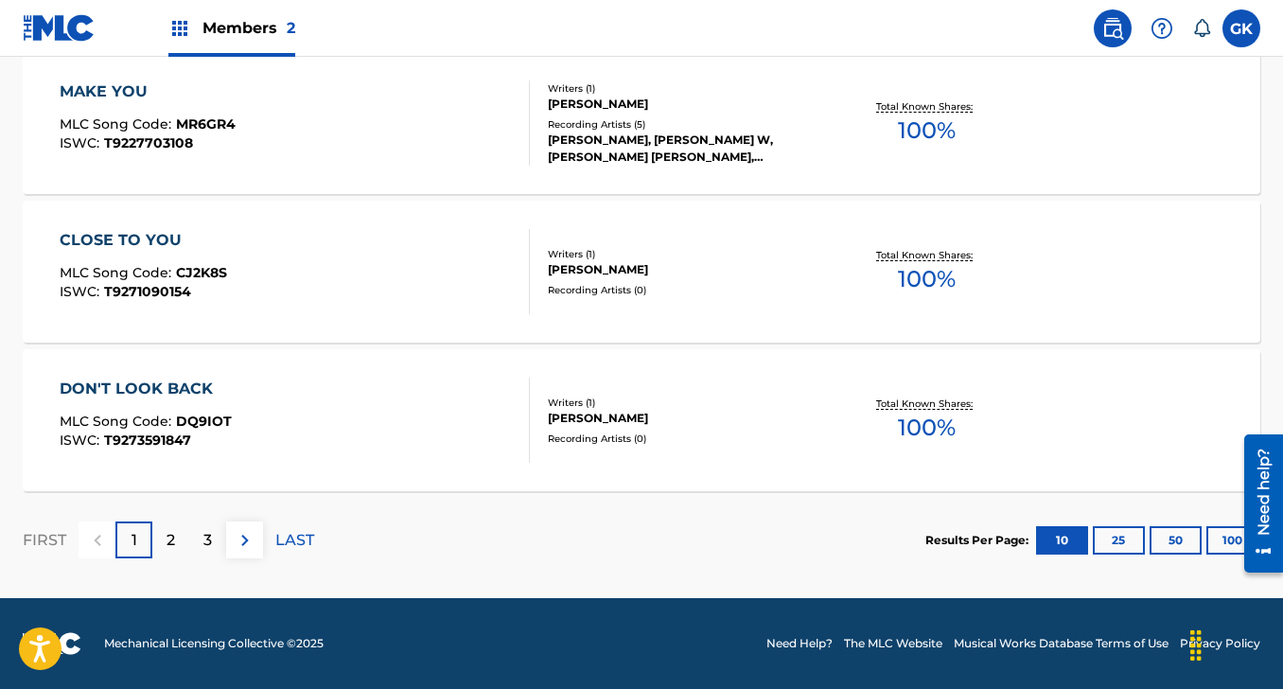
click at [97, 548] on div at bounding box center [97, 539] width 37 height 37
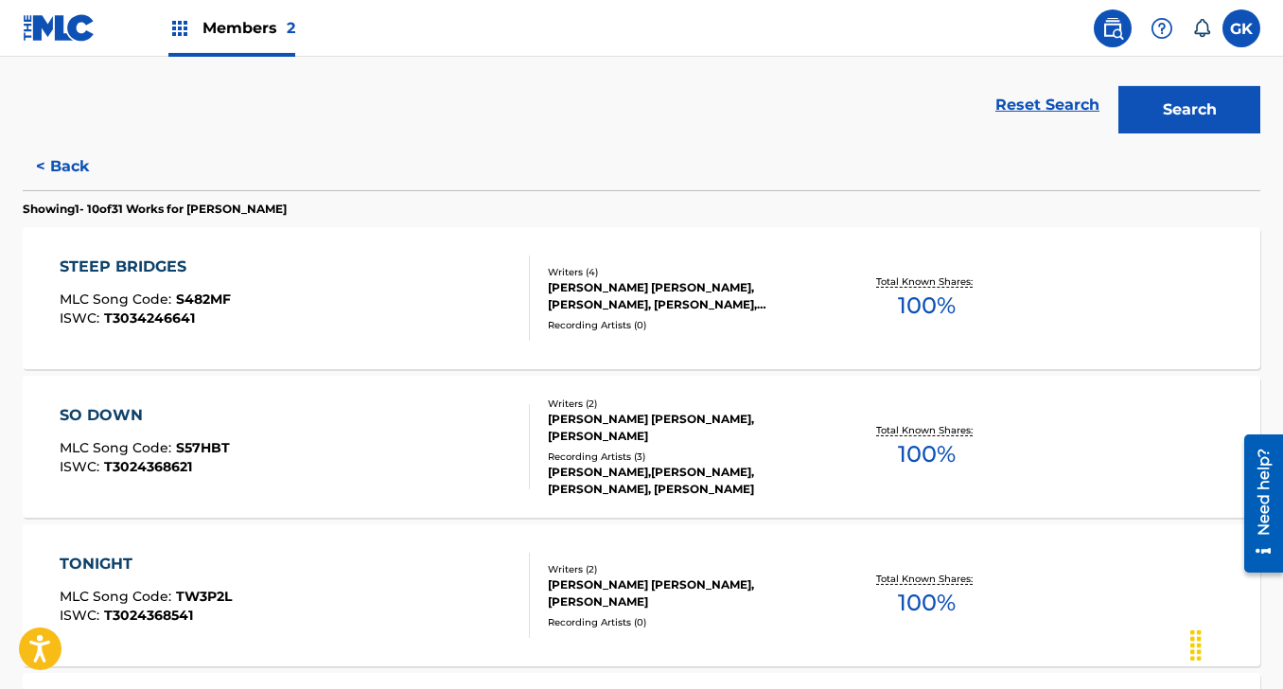
scroll to position [0, 0]
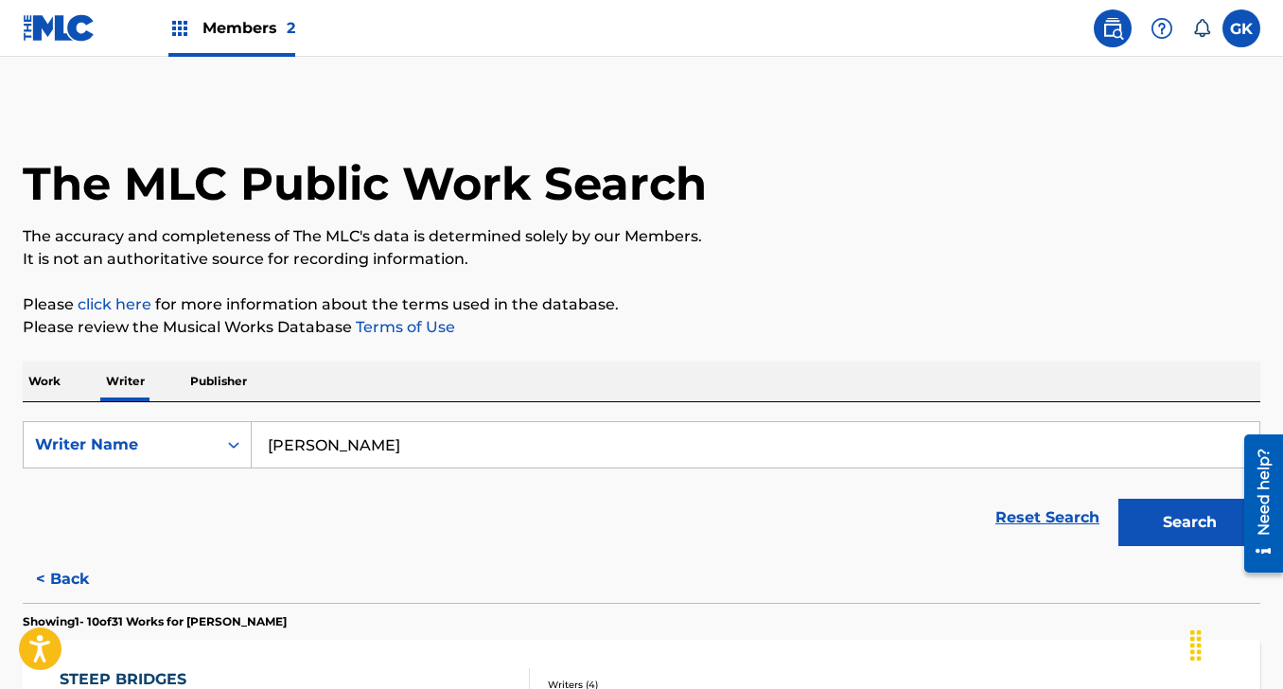
click at [433, 450] on input "[PERSON_NAME]" at bounding box center [755, 444] width 1007 height 45
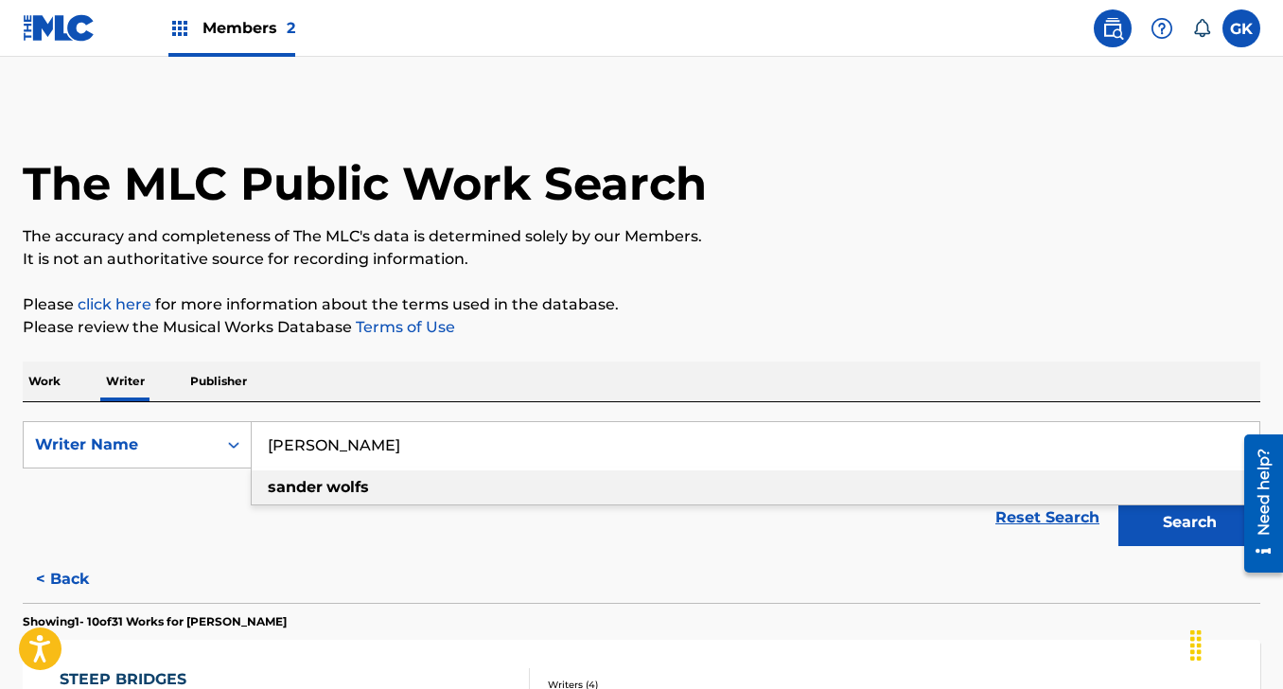
click at [68, 399] on div "Work Writer Publisher" at bounding box center [641, 381] width 1237 height 40
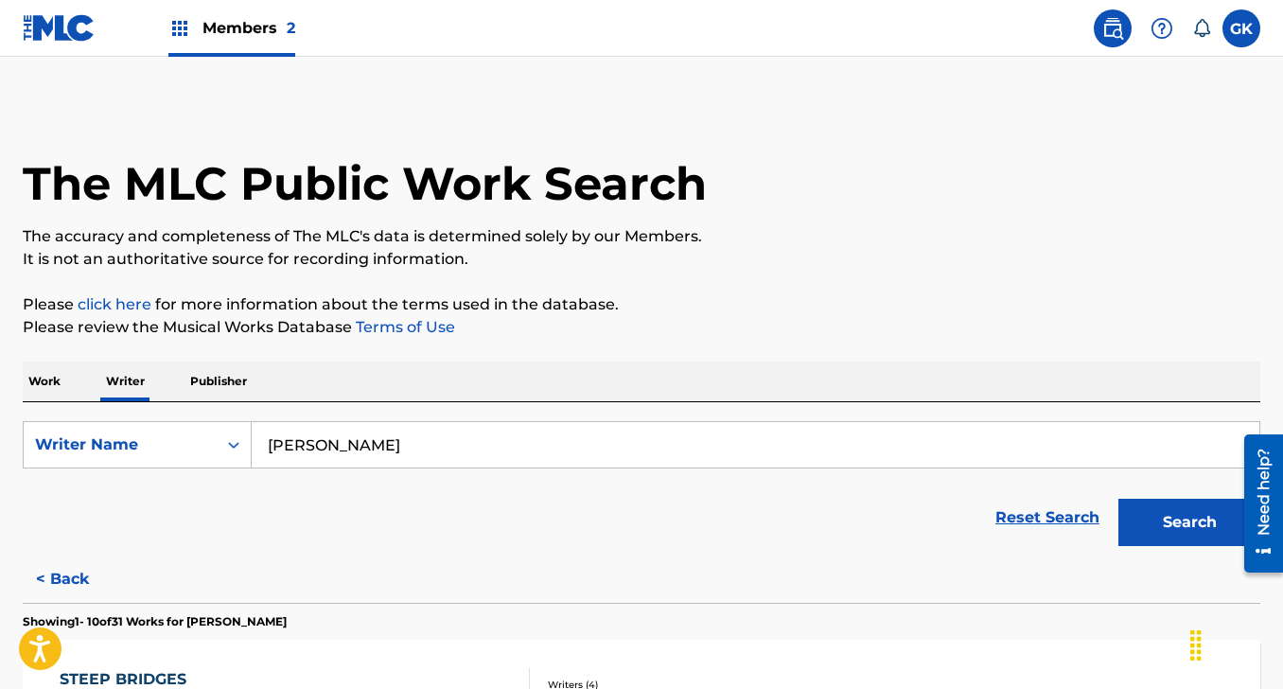
click at [59, 390] on p "Work" at bounding box center [45, 381] width 44 height 40
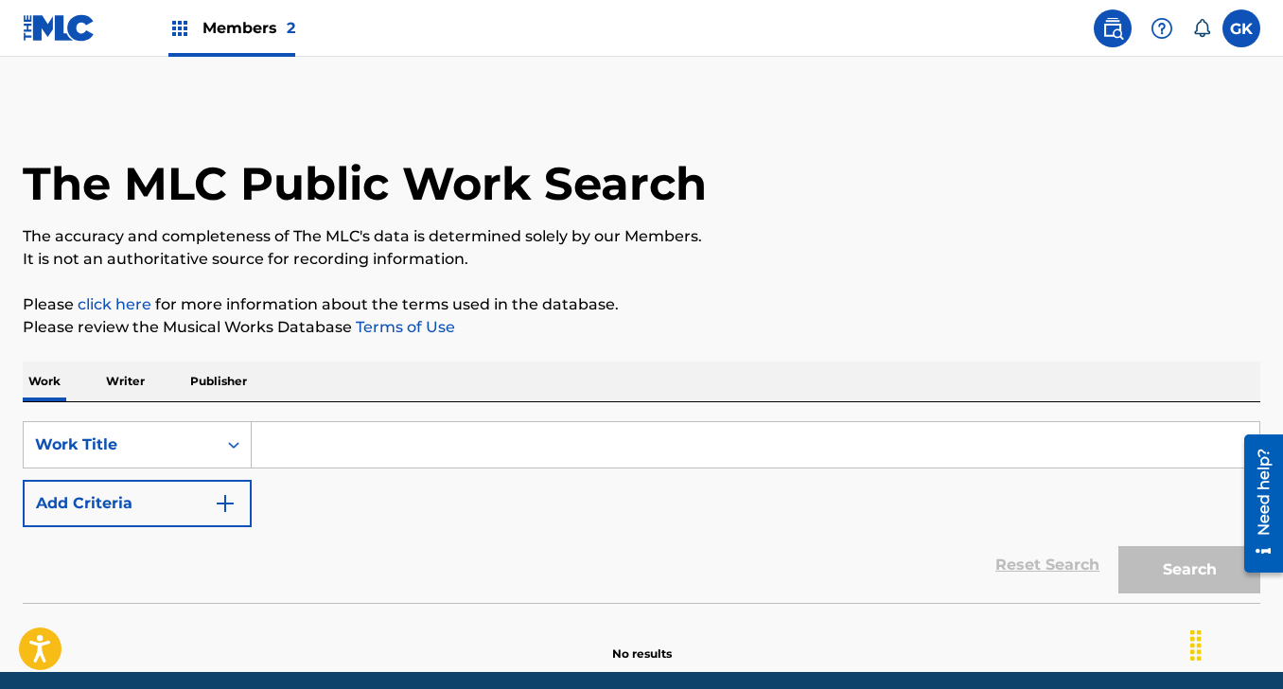
click at [307, 463] on input "Search Form" at bounding box center [755, 444] width 1007 height 45
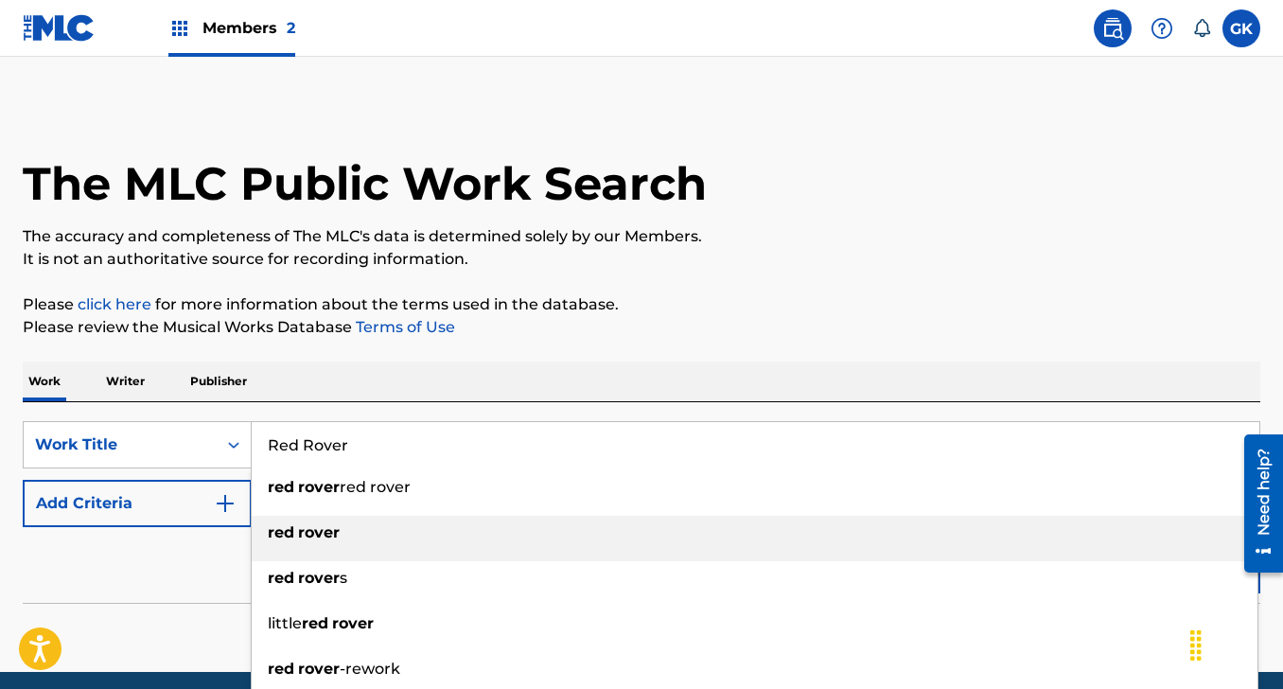
click at [312, 533] on strong "rover" at bounding box center [319, 532] width 42 height 18
type input "red rover"
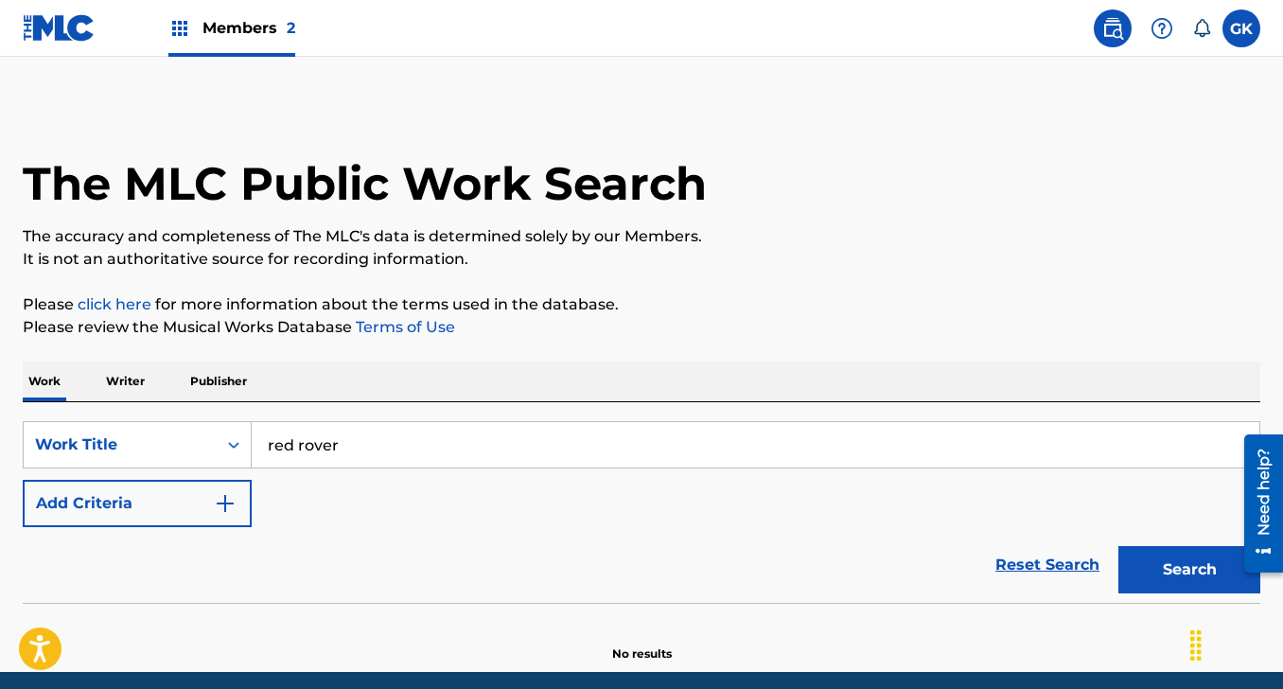
click at [156, 516] on button "Add Criteria" at bounding box center [137, 503] width 229 height 47
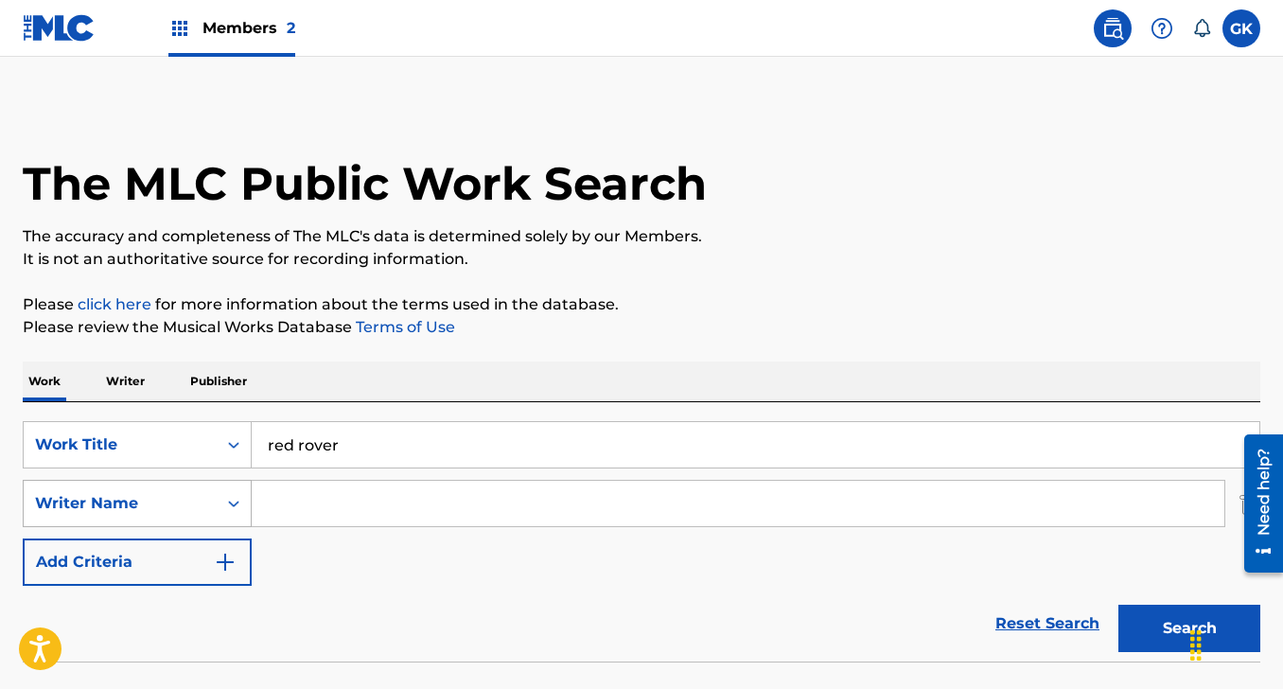
click at [158, 516] on div "Writer Name" at bounding box center [137, 503] width 229 height 47
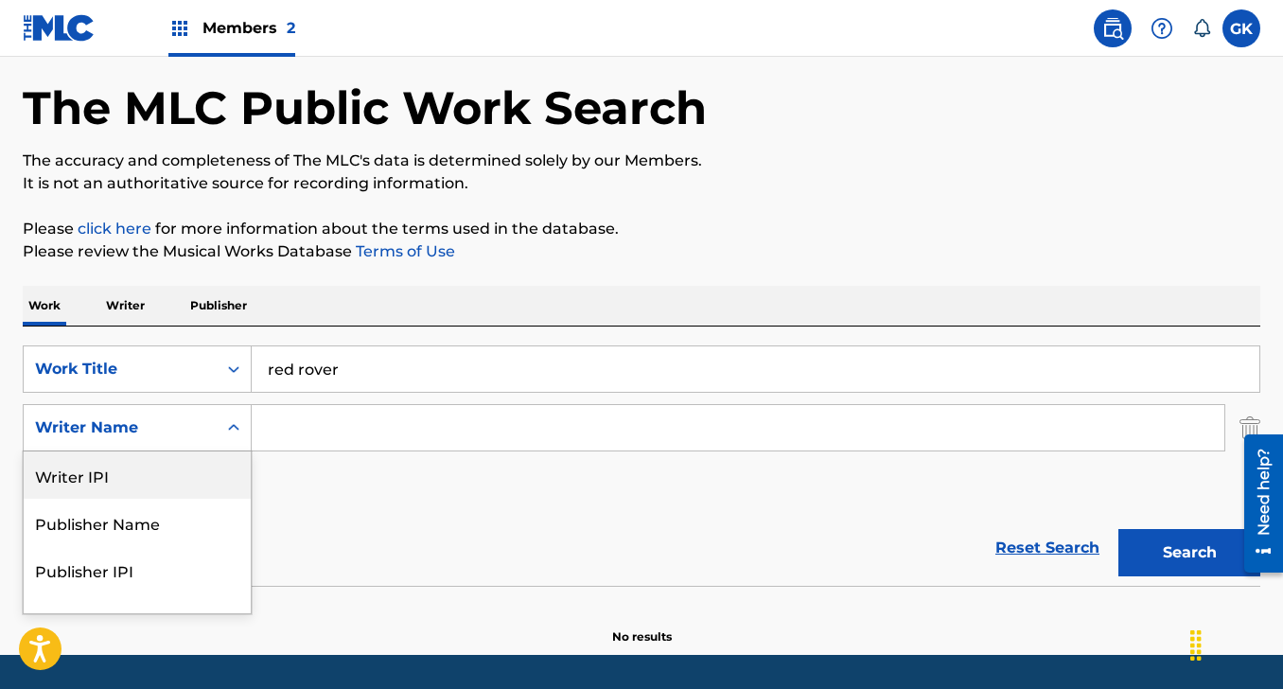
click at [305, 420] on input "Search Form" at bounding box center [738, 427] width 972 height 45
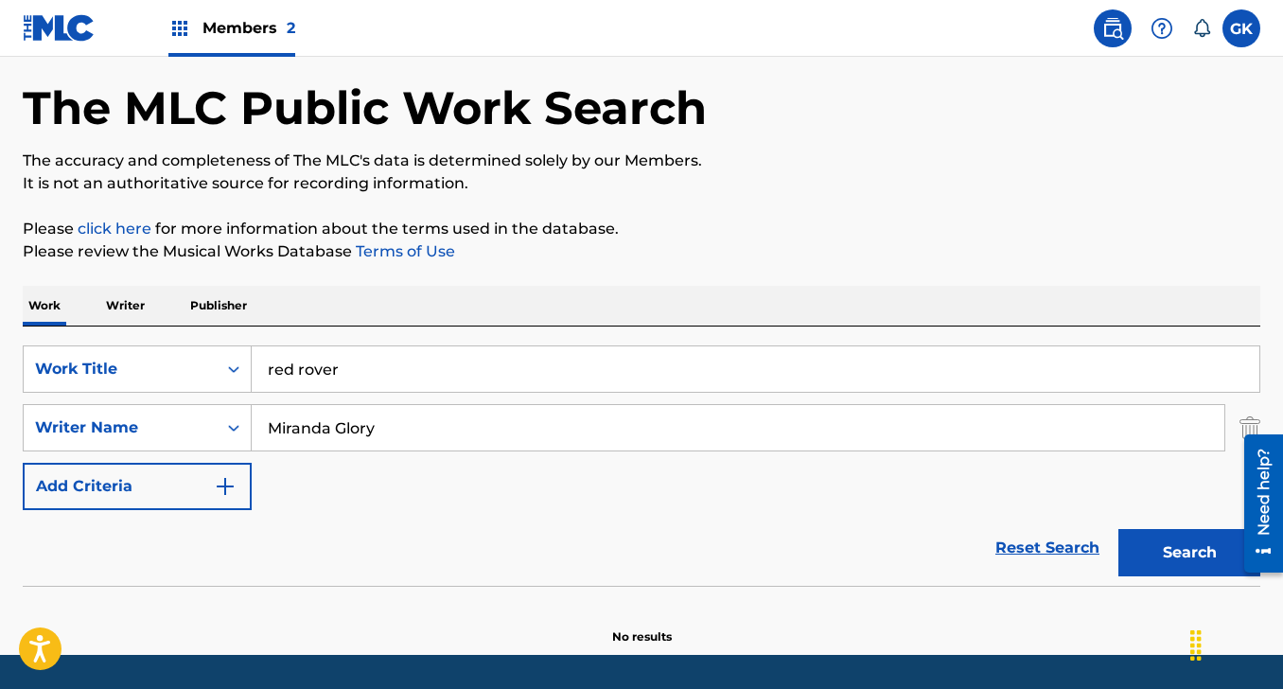
click at [1118, 529] on button "Search" at bounding box center [1189, 552] width 142 height 47
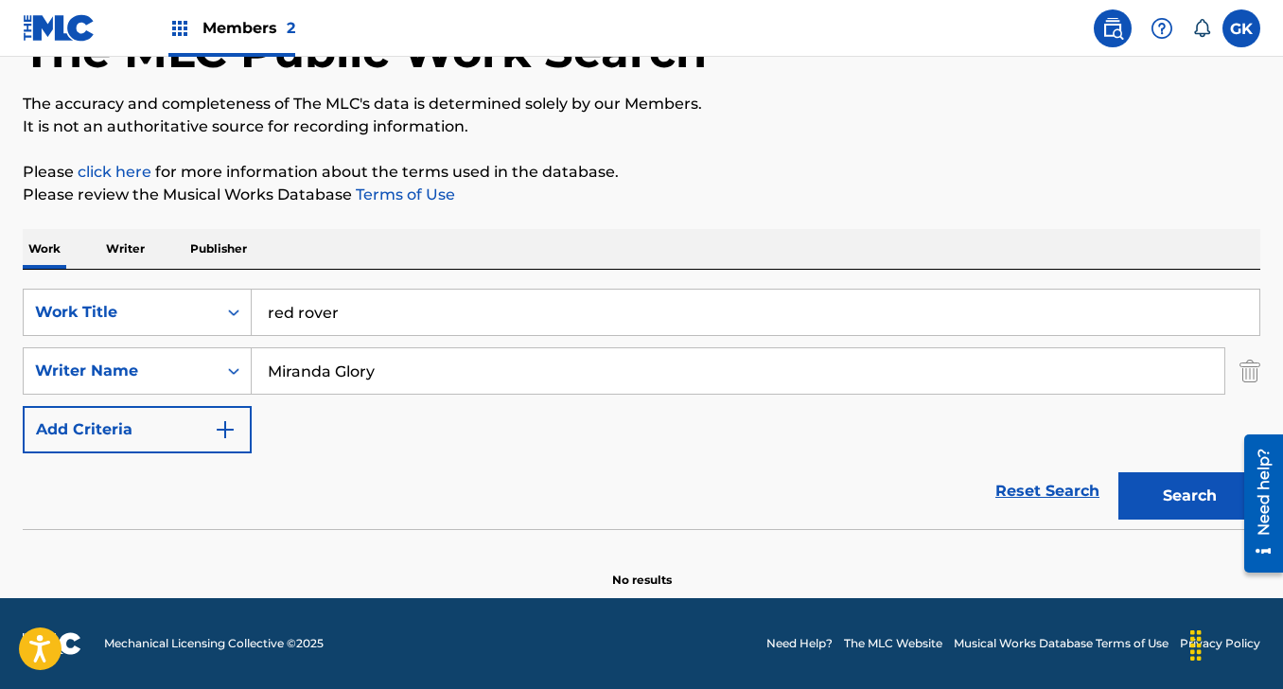
click at [1200, 498] on button "Search" at bounding box center [1189, 495] width 142 height 47
click at [457, 366] on input "Miranda Glory" at bounding box center [738, 370] width 972 height 45
click at [1118, 472] on button "Search" at bounding box center [1189, 495] width 142 height 47
drag, startPoint x: 452, startPoint y: 376, endPoint x: 173, endPoint y: 328, distance: 283.2
click at [252, 348] on input "[PERSON_NAME] [PERSON_NAME]" at bounding box center [738, 370] width 972 height 45
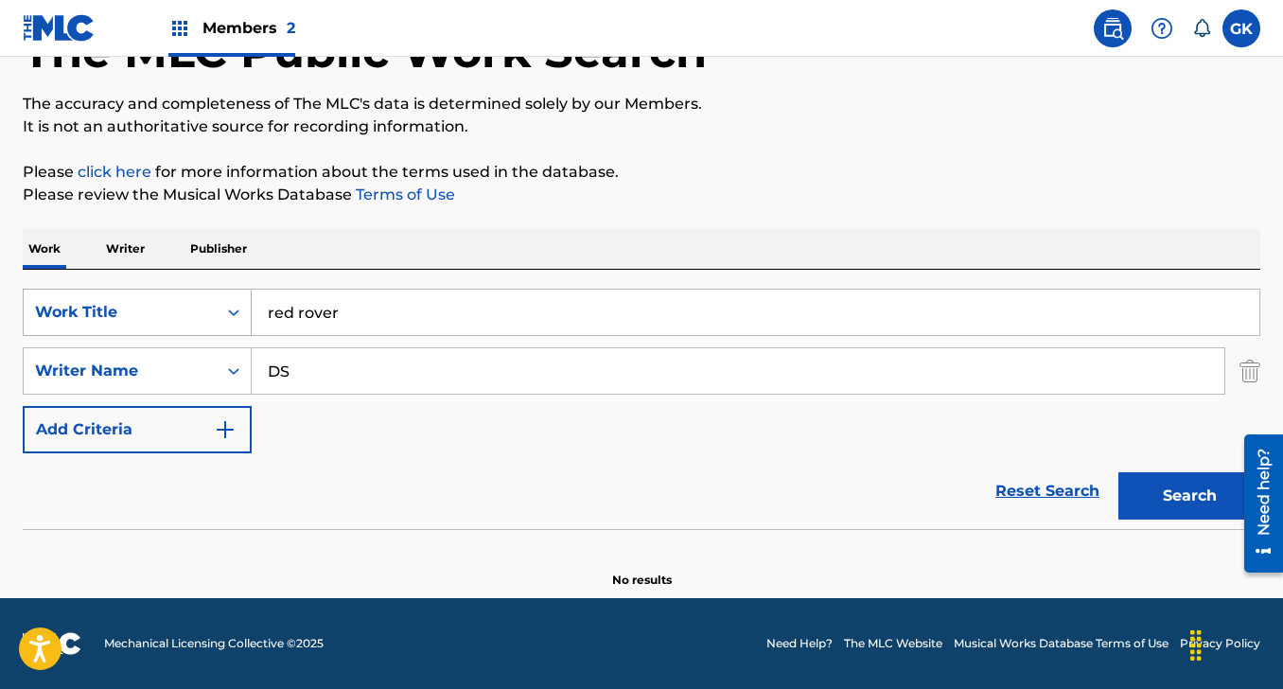
type input "D"
type input "[PERSON_NAME]"
click at [1118, 472] on button "Search" at bounding box center [1189, 495] width 142 height 47
drag, startPoint x: 368, startPoint y: 322, endPoint x: 280, endPoint y: 303, distance: 90.0
click at [280, 303] on input "red rover" at bounding box center [755, 311] width 1007 height 45
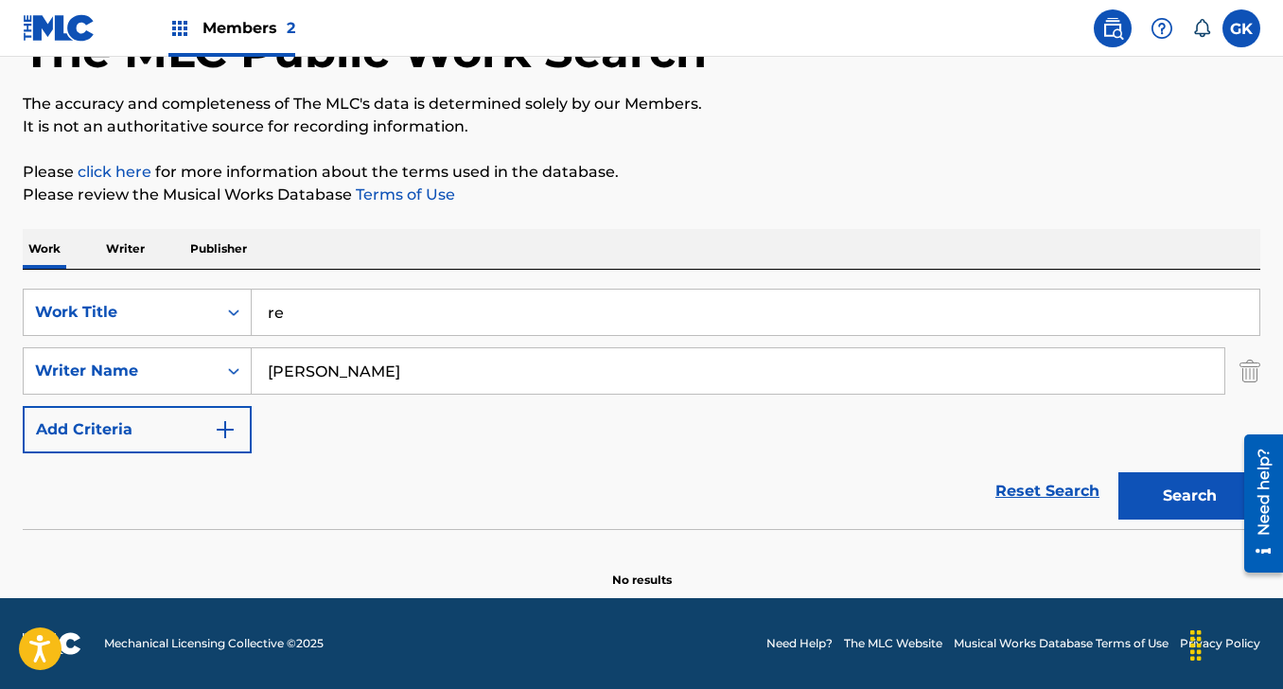
type input "r"
click at [1118, 472] on button "Search" at bounding box center [1189, 495] width 142 height 47
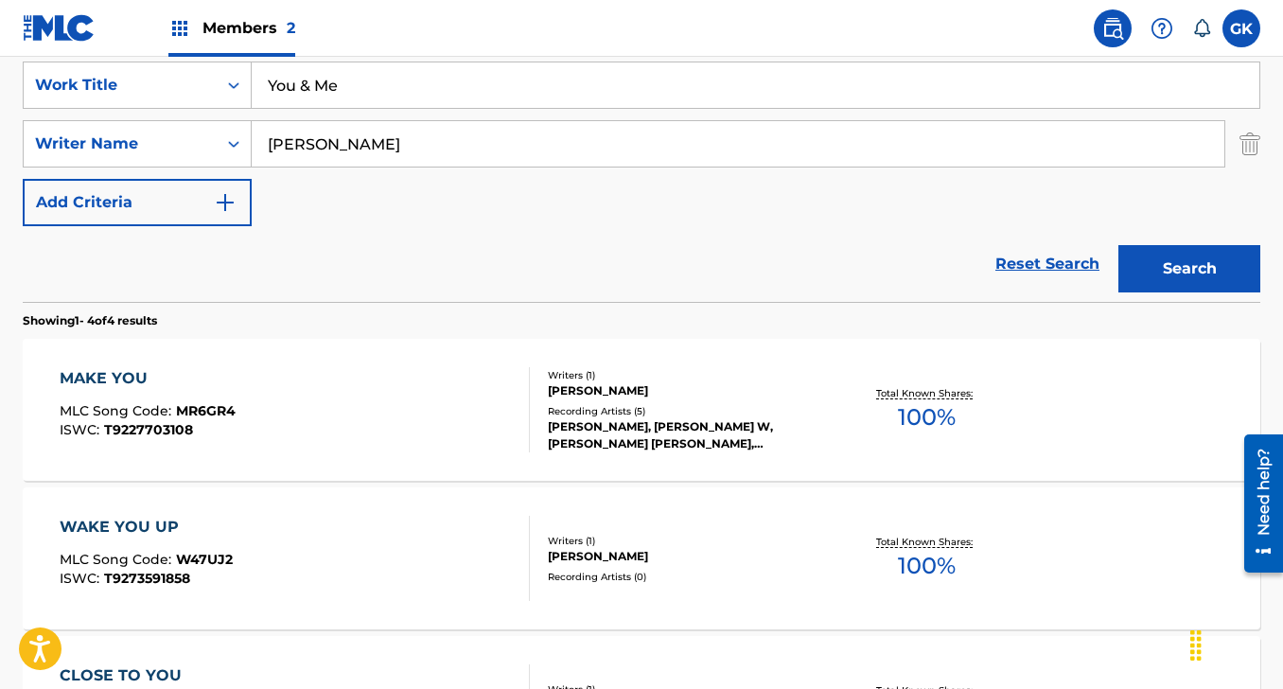
scroll to position [357, 0]
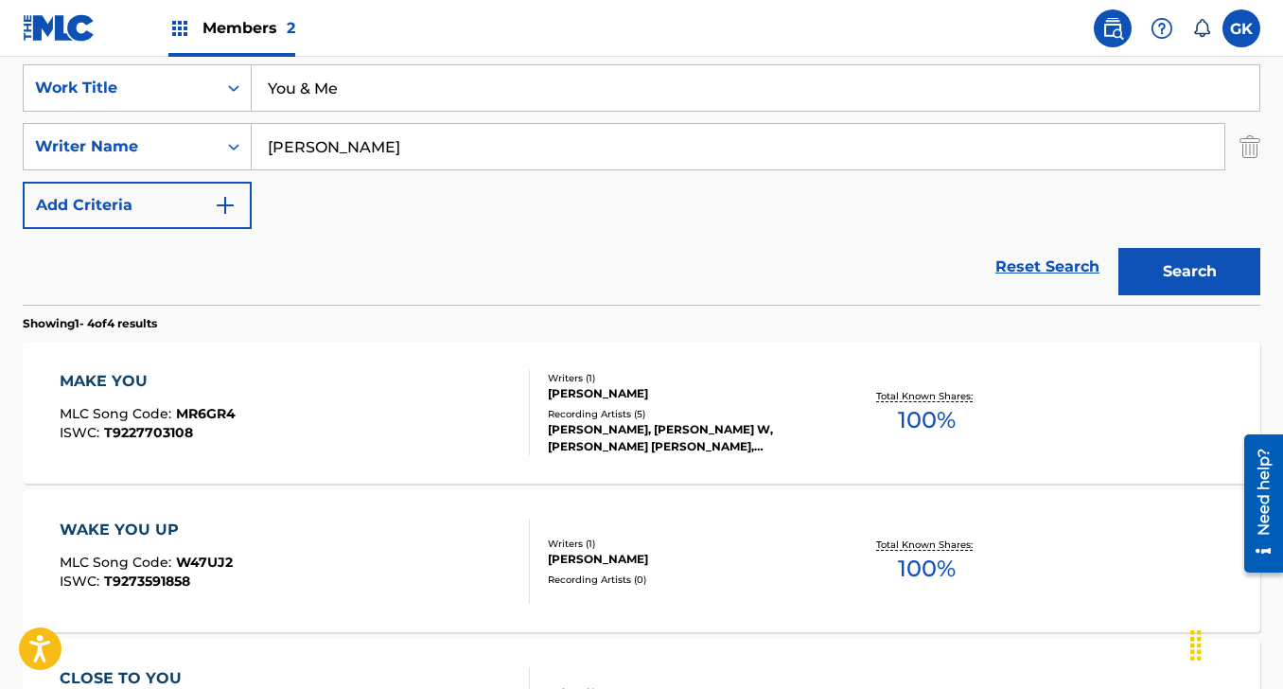
drag, startPoint x: 256, startPoint y: 79, endPoint x: 224, endPoint y: 72, distance: 33.0
click at [252, 72] on input "You & Me" at bounding box center [755, 87] width 1007 height 45
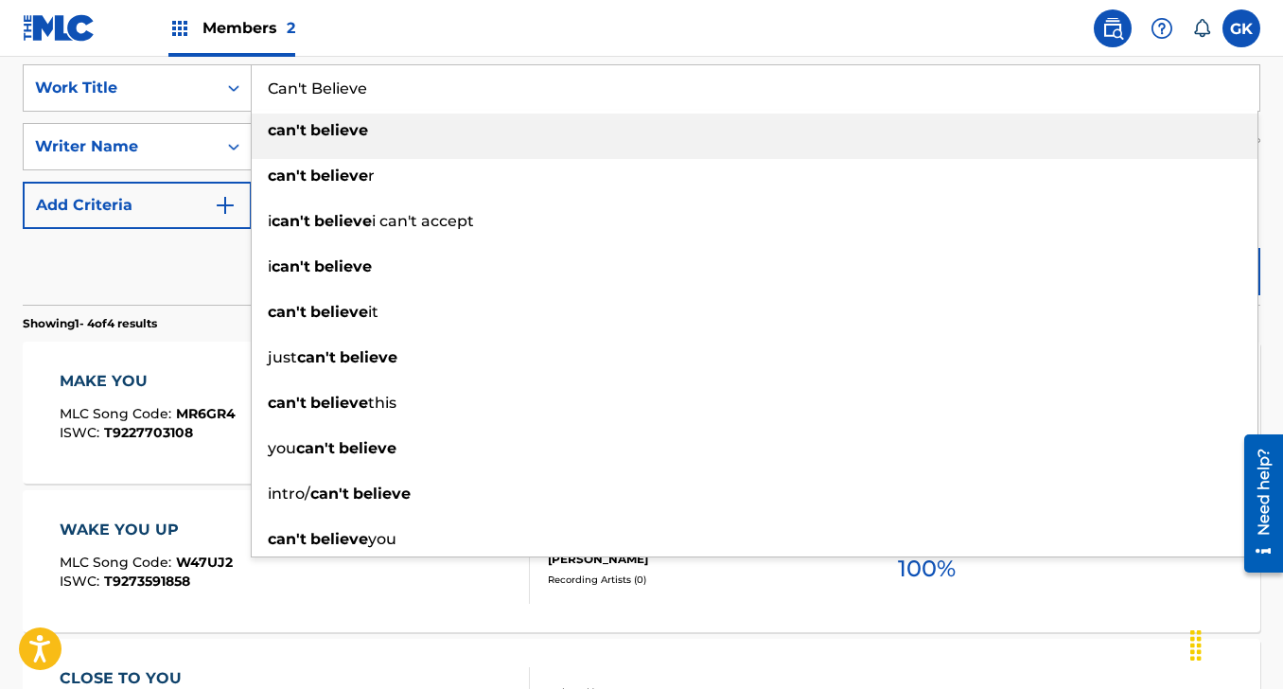
click at [274, 131] on strong "can't" at bounding box center [287, 130] width 39 height 18
type input "can't believe"
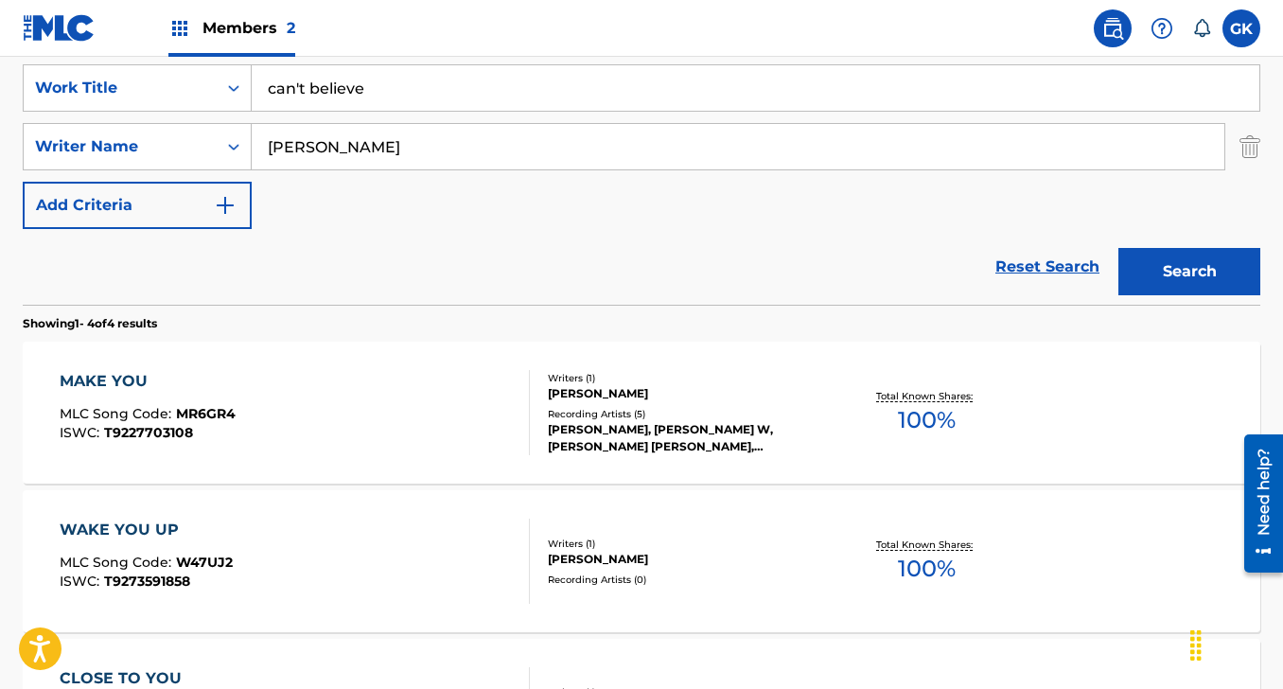
click at [1141, 269] on button "Search" at bounding box center [1189, 271] width 142 height 47
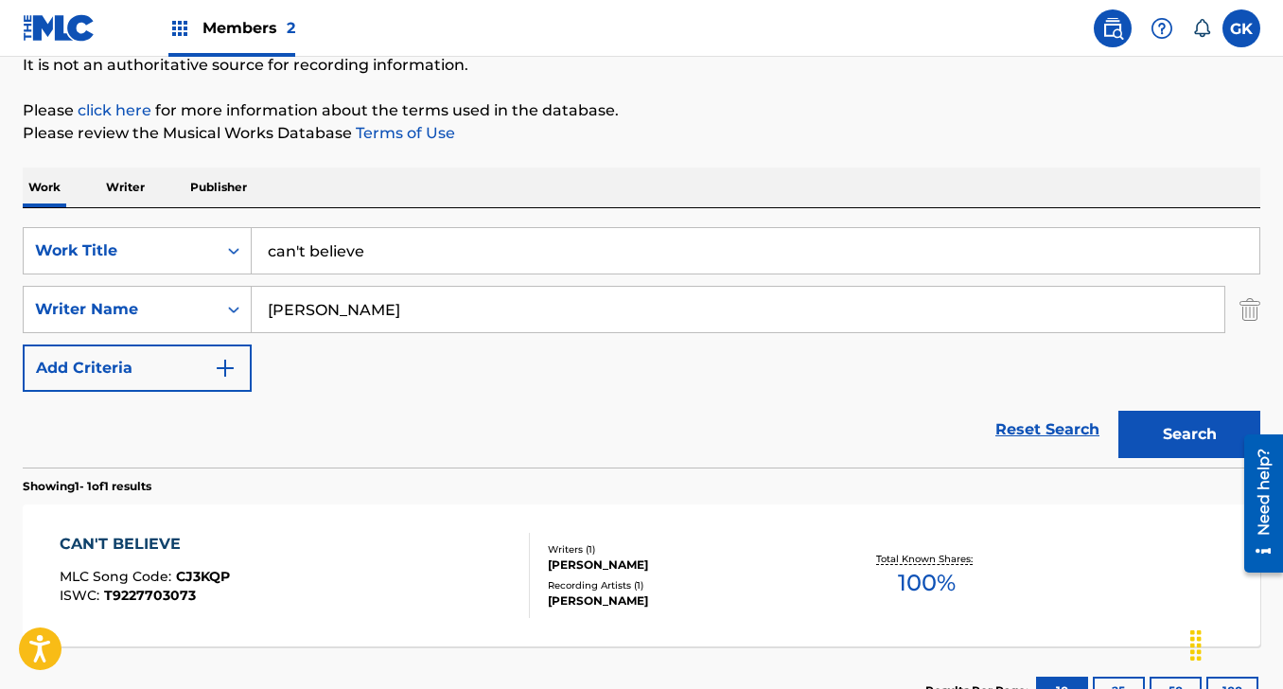
scroll to position [341, 0]
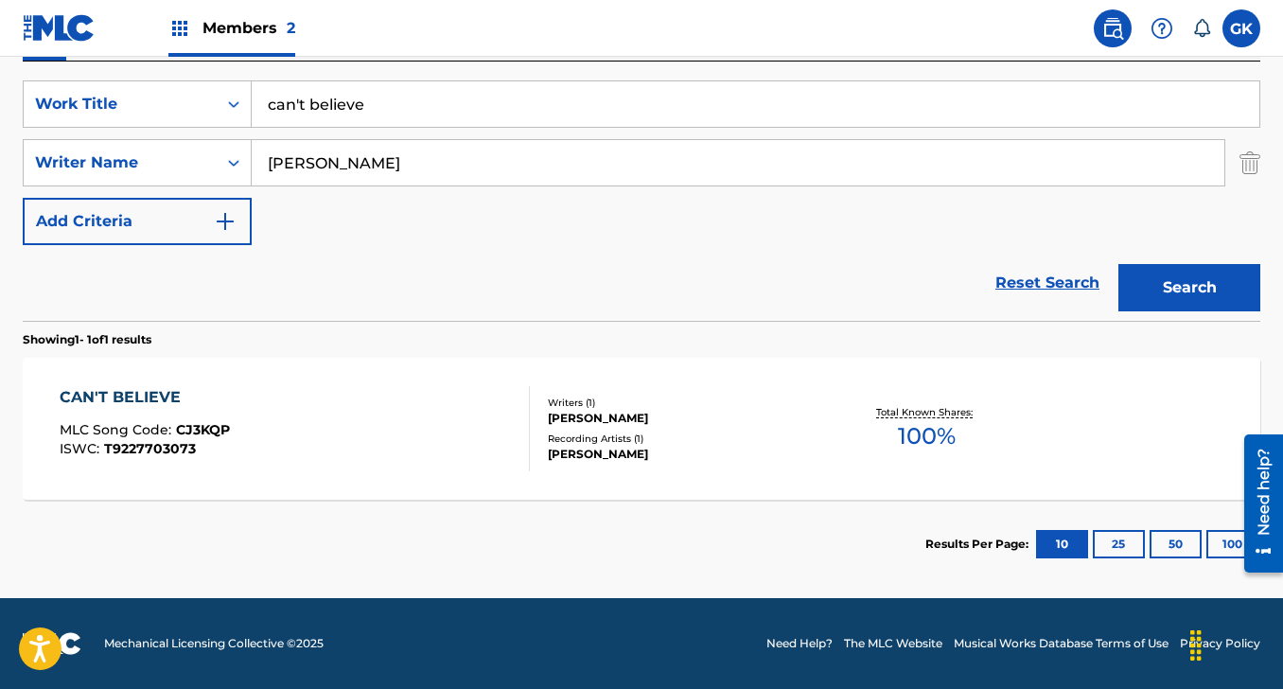
click at [186, 395] on div "CAN'T BELIEVE" at bounding box center [145, 397] width 170 height 23
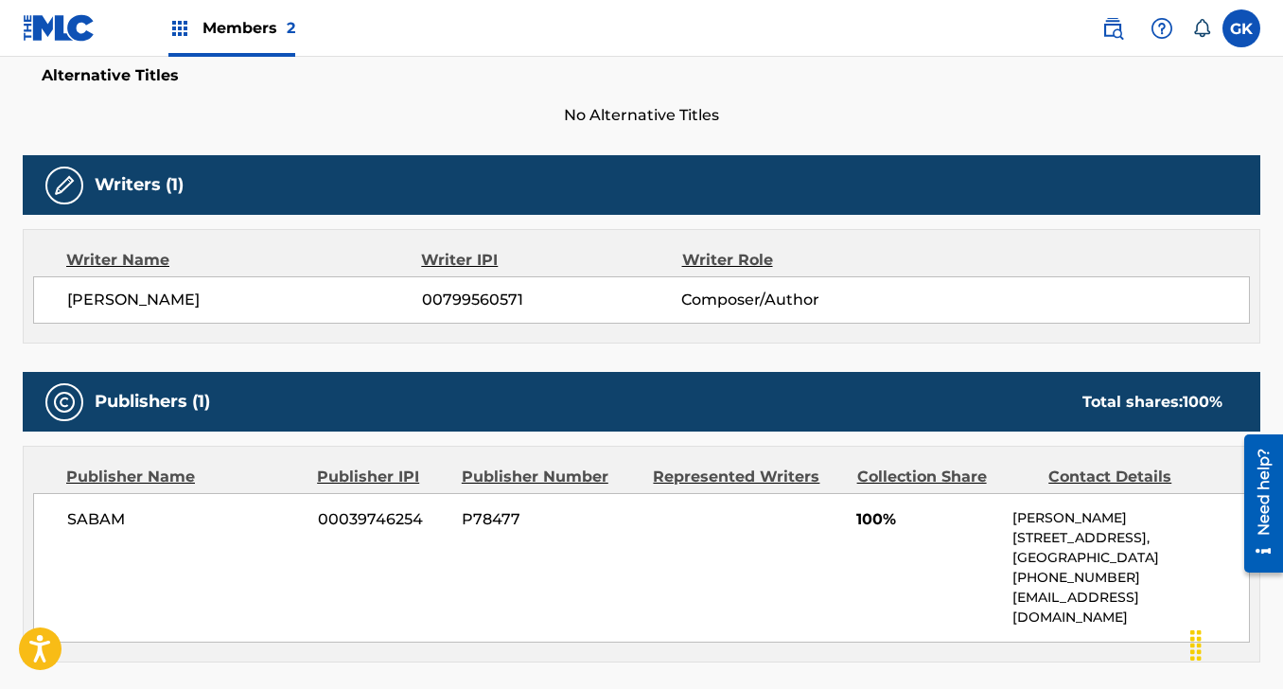
scroll to position [566, 0]
